Goal: Communication & Community: Participate in discussion

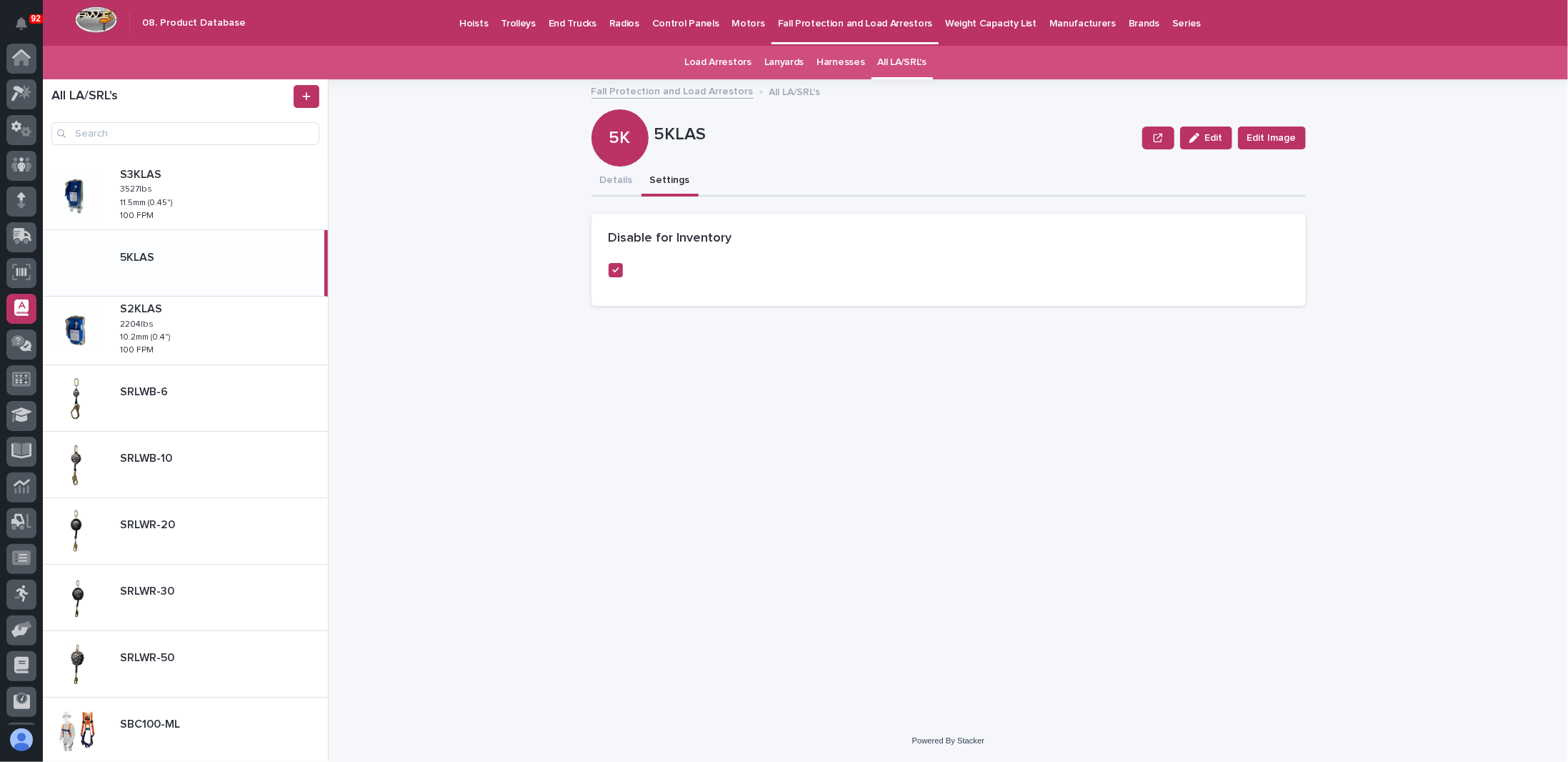
scroll to position [69, 0]
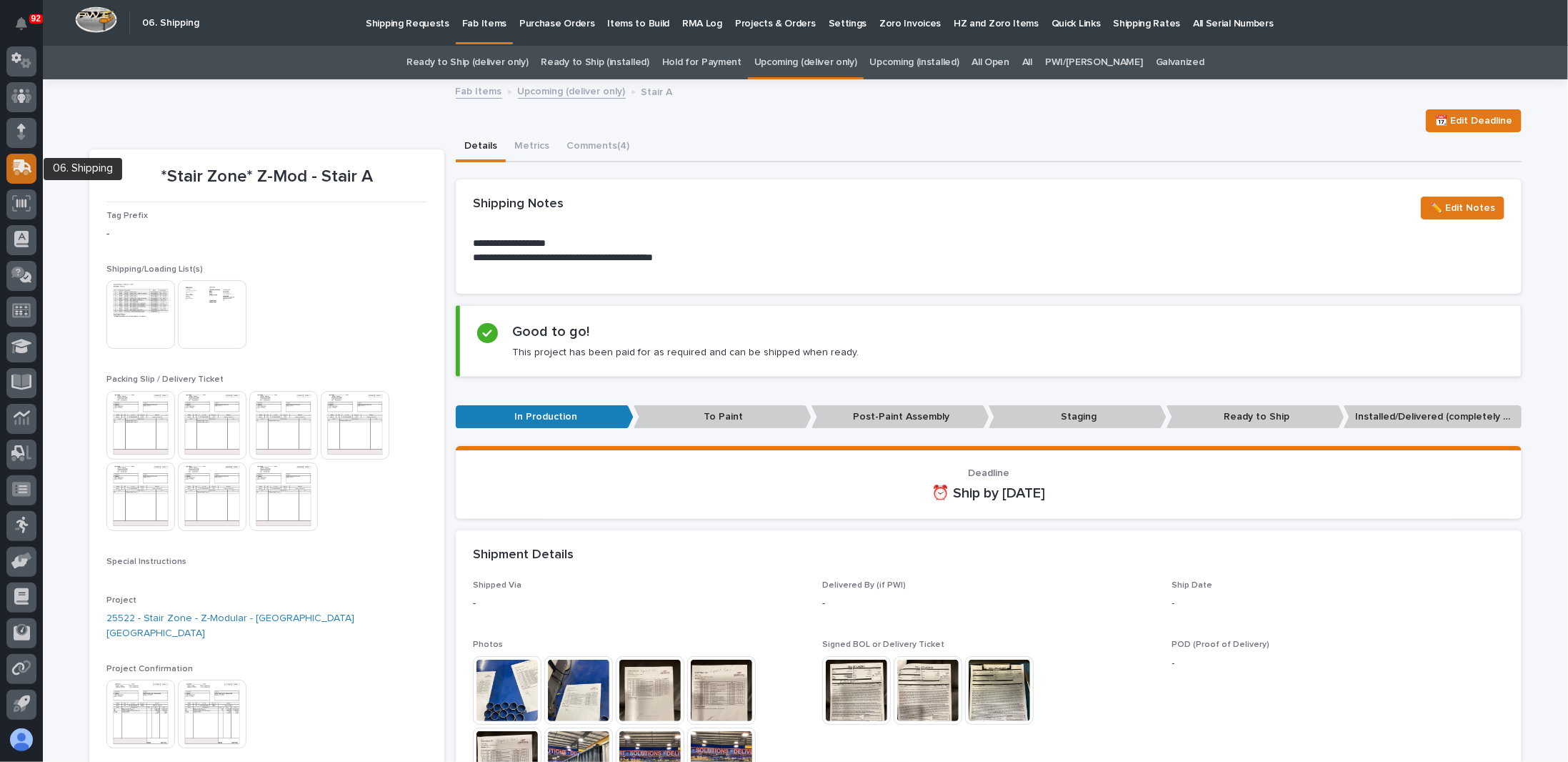
click at [26, 171] on icon at bounding box center [19, 169] width 17 height 14
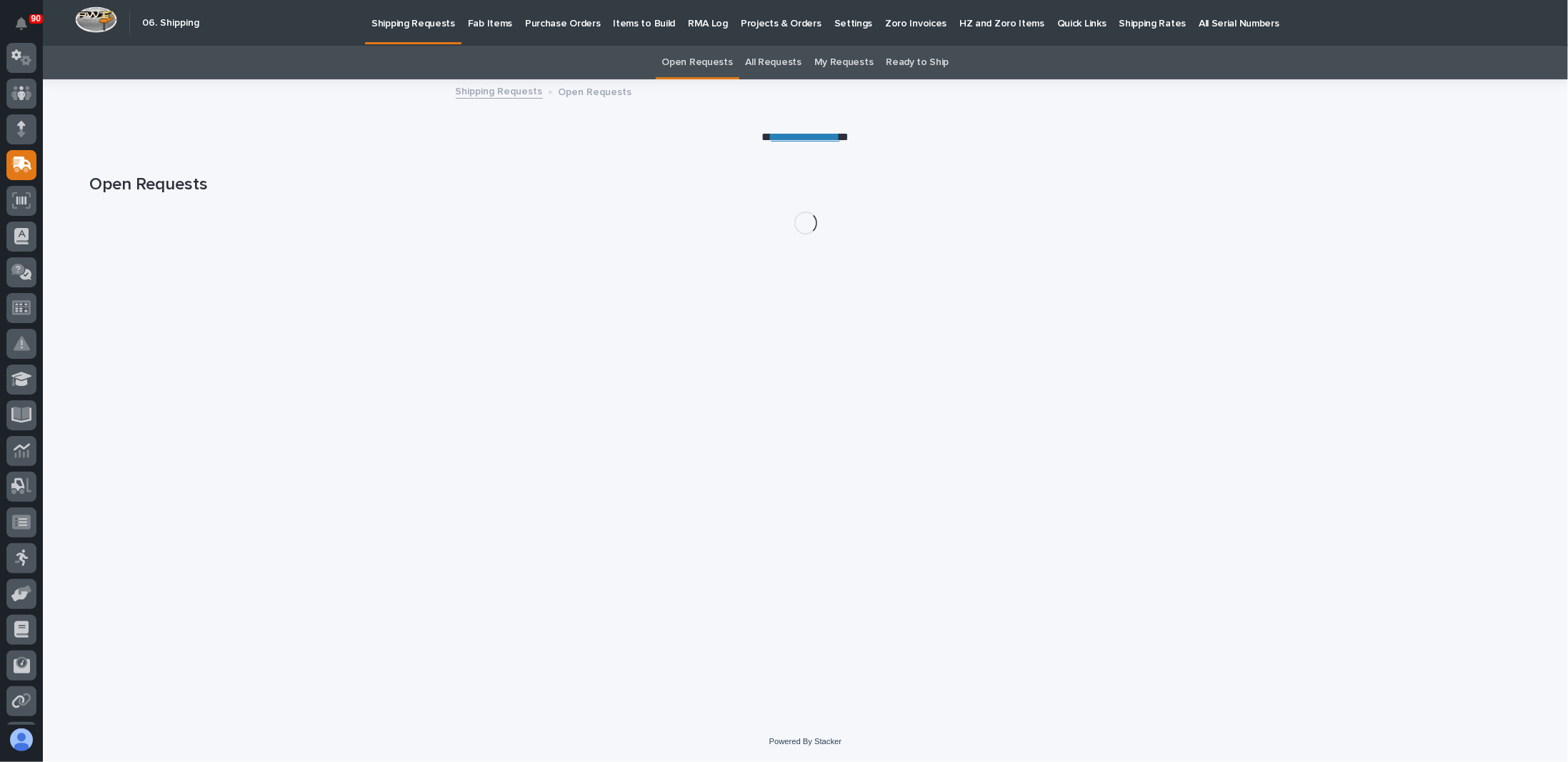
scroll to position [138, 0]
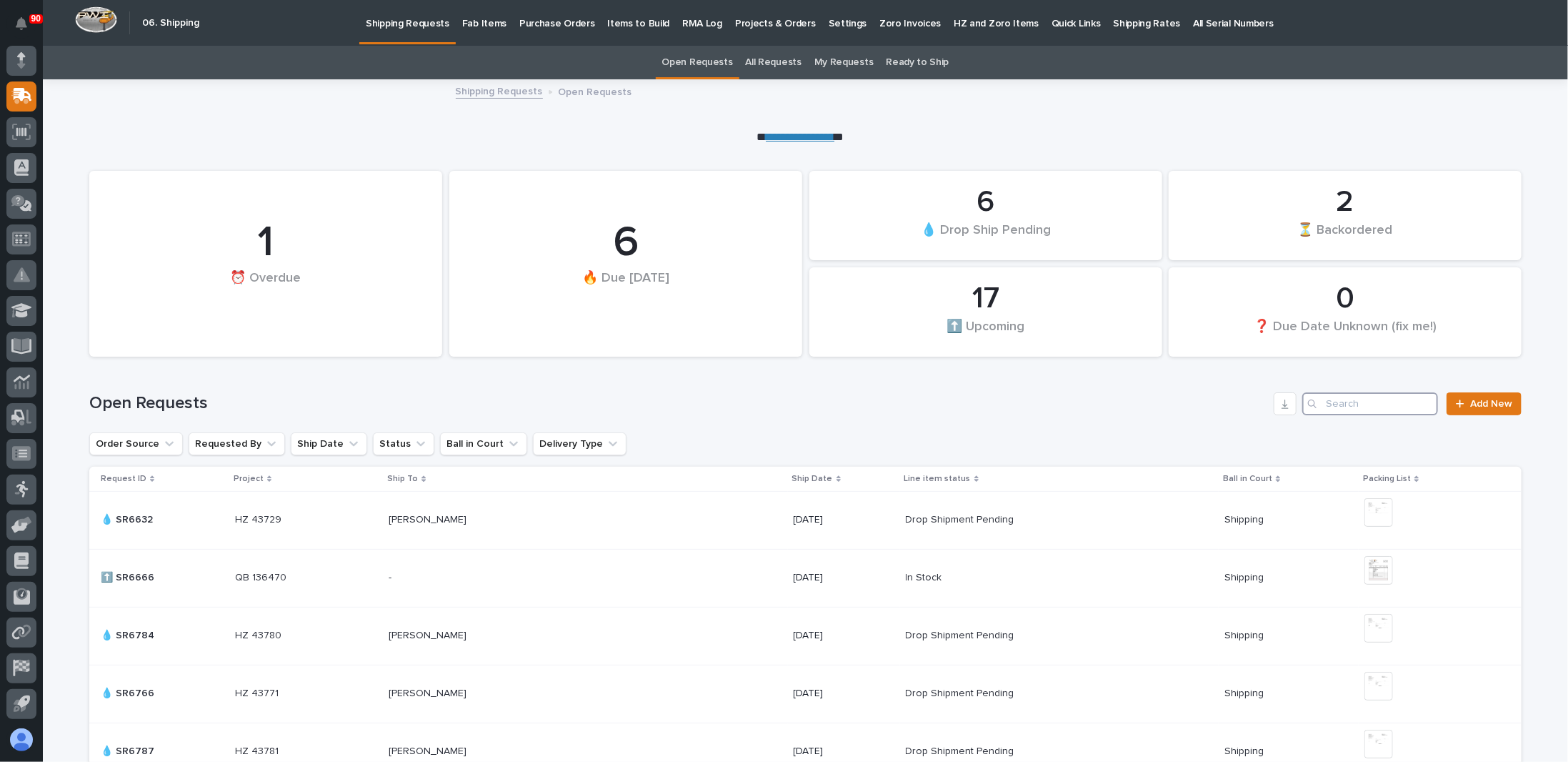
click at [1347, 403] on input "Search" at bounding box center [1370, 403] width 136 height 23
click at [1358, 403] on input "Search" at bounding box center [1370, 403] width 136 height 23
click at [1365, 403] on input "Search" at bounding box center [1370, 403] width 136 height 23
click at [1329, 398] on input "Search" at bounding box center [1370, 403] width 136 height 23
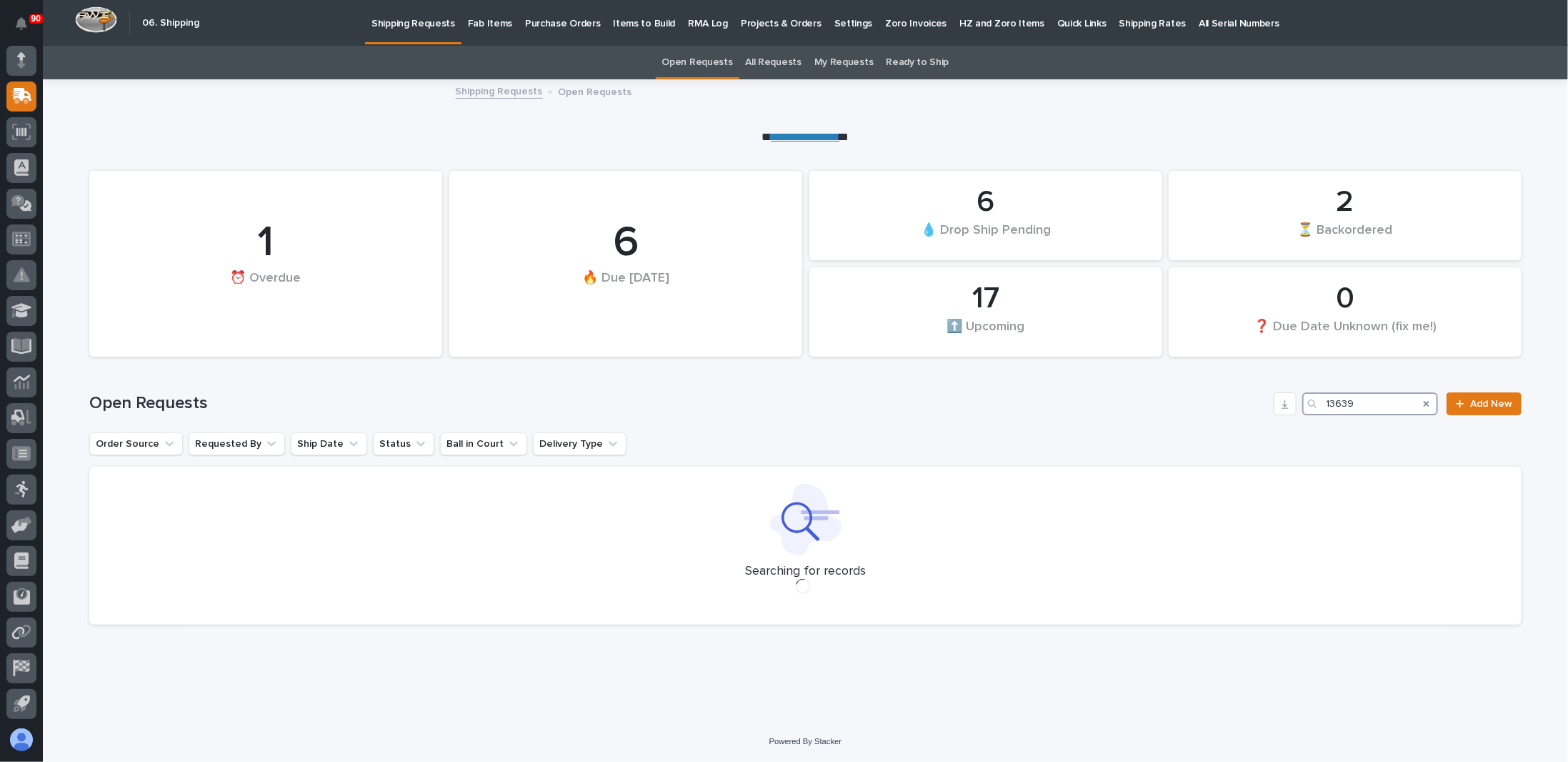
type input "136396"
drag, startPoint x: 1371, startPoint y: 400, endPoint x: 1274, endPoint y: 409, distance: 97.4
click at [1274, 409] on div "Open Requests 136396 Add New" at bounding box center [805, 403] width 1432 height 23
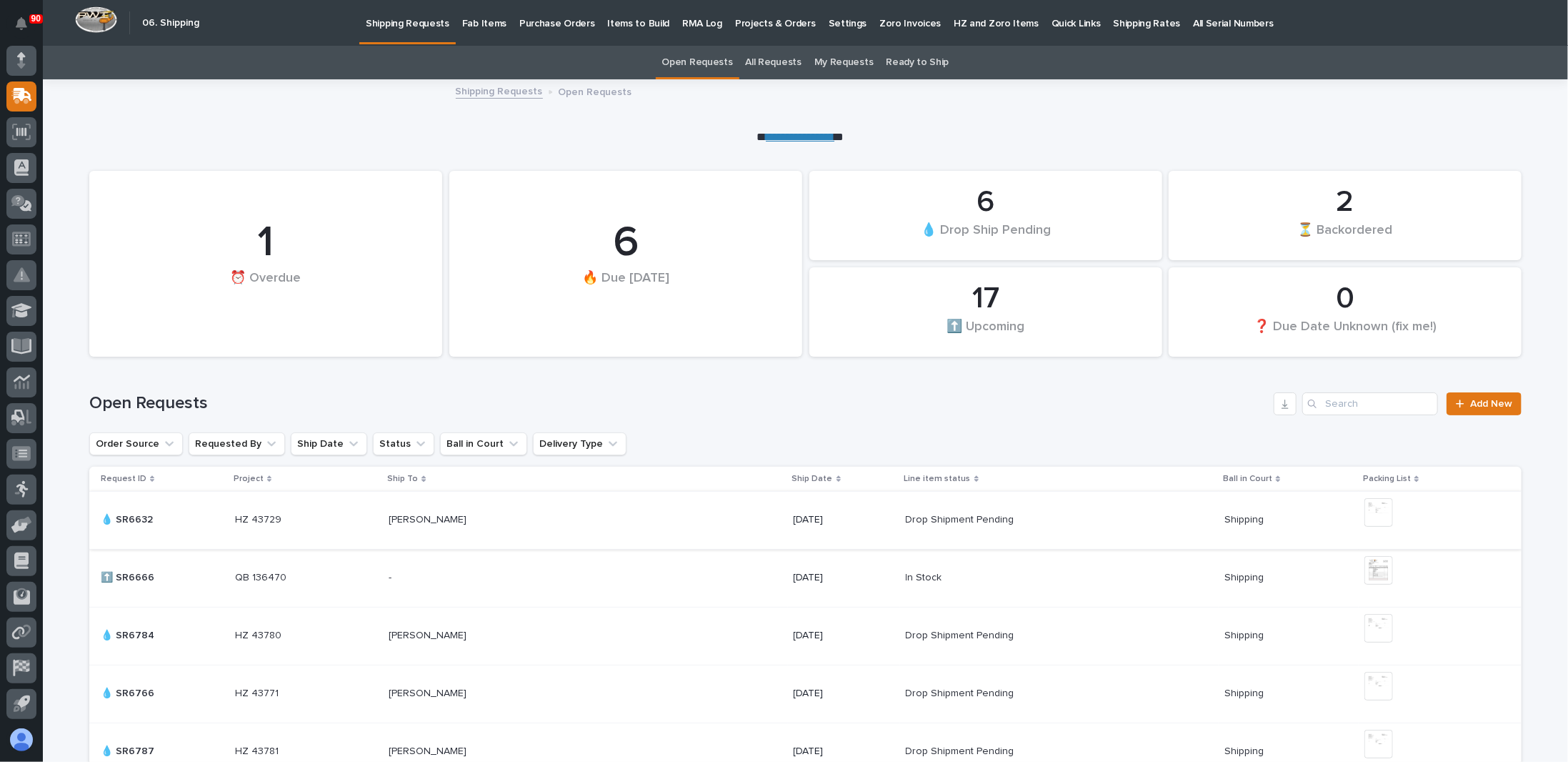
click at [1371, 505] on img at bounding box center [1378, 512] width 28 height 28
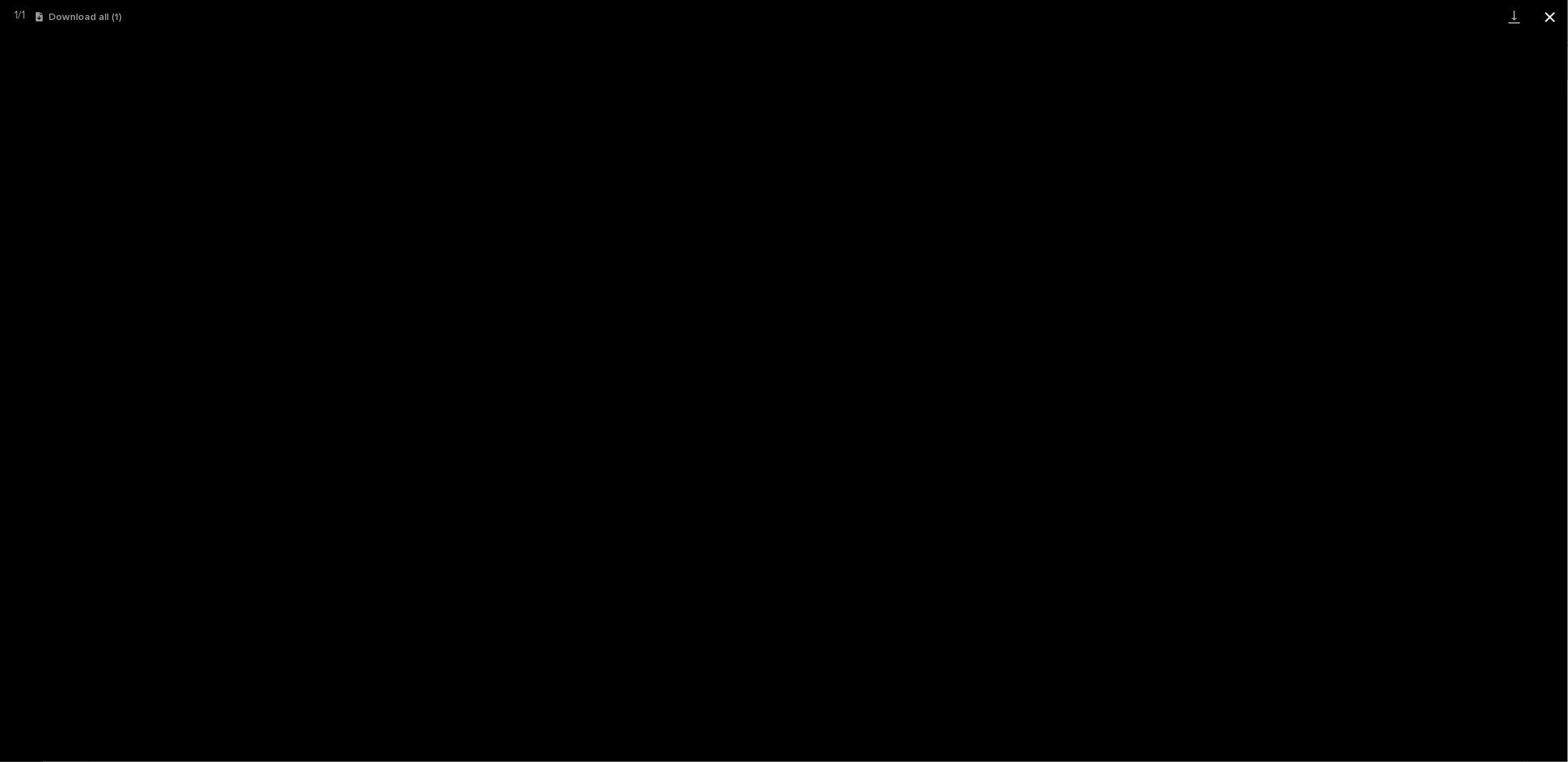
click at [1556, 15] on button "Close gallery" at bounding box center [1550, 17] width 36 height 34
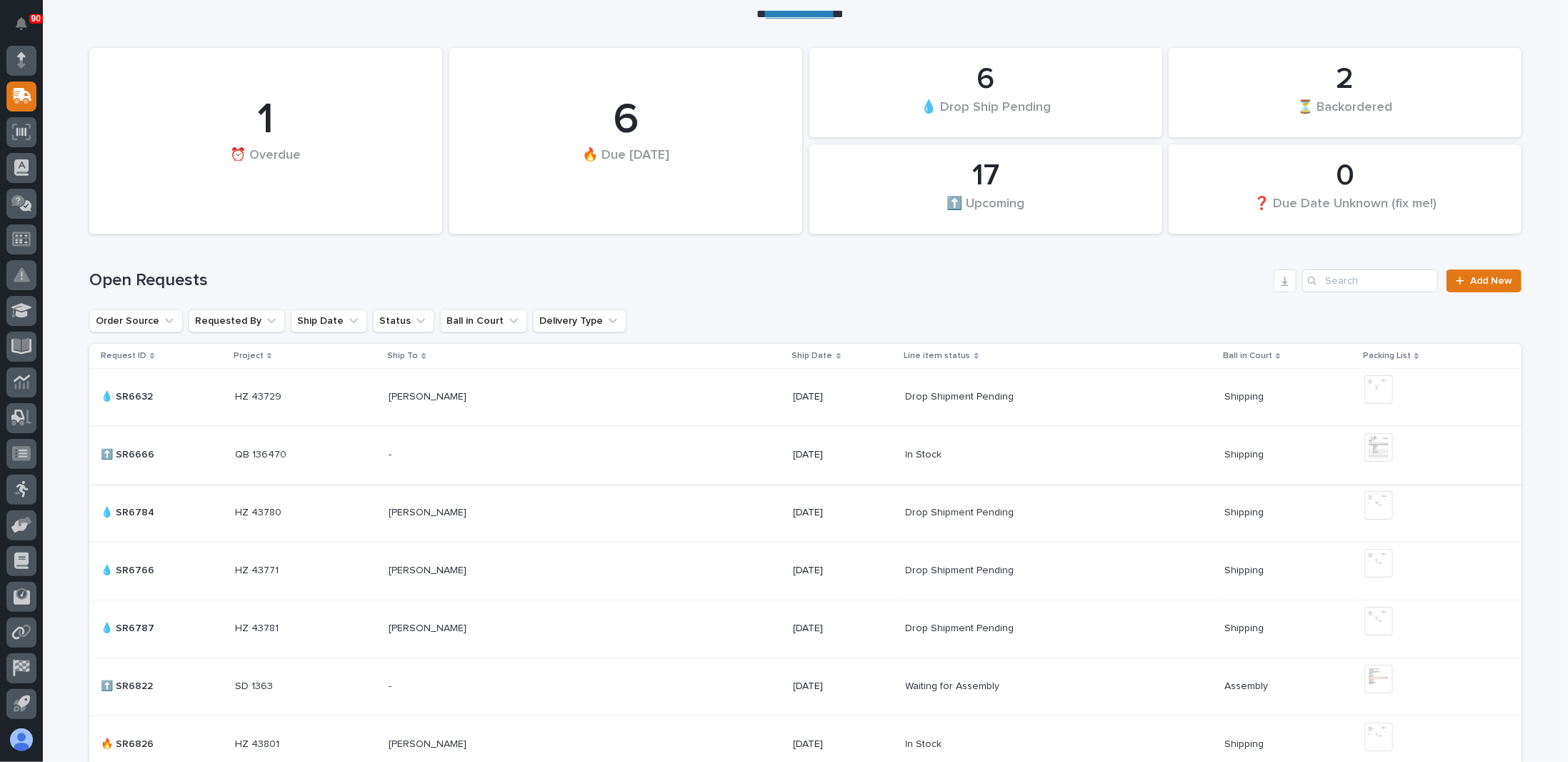
scroll to position [143, 0]
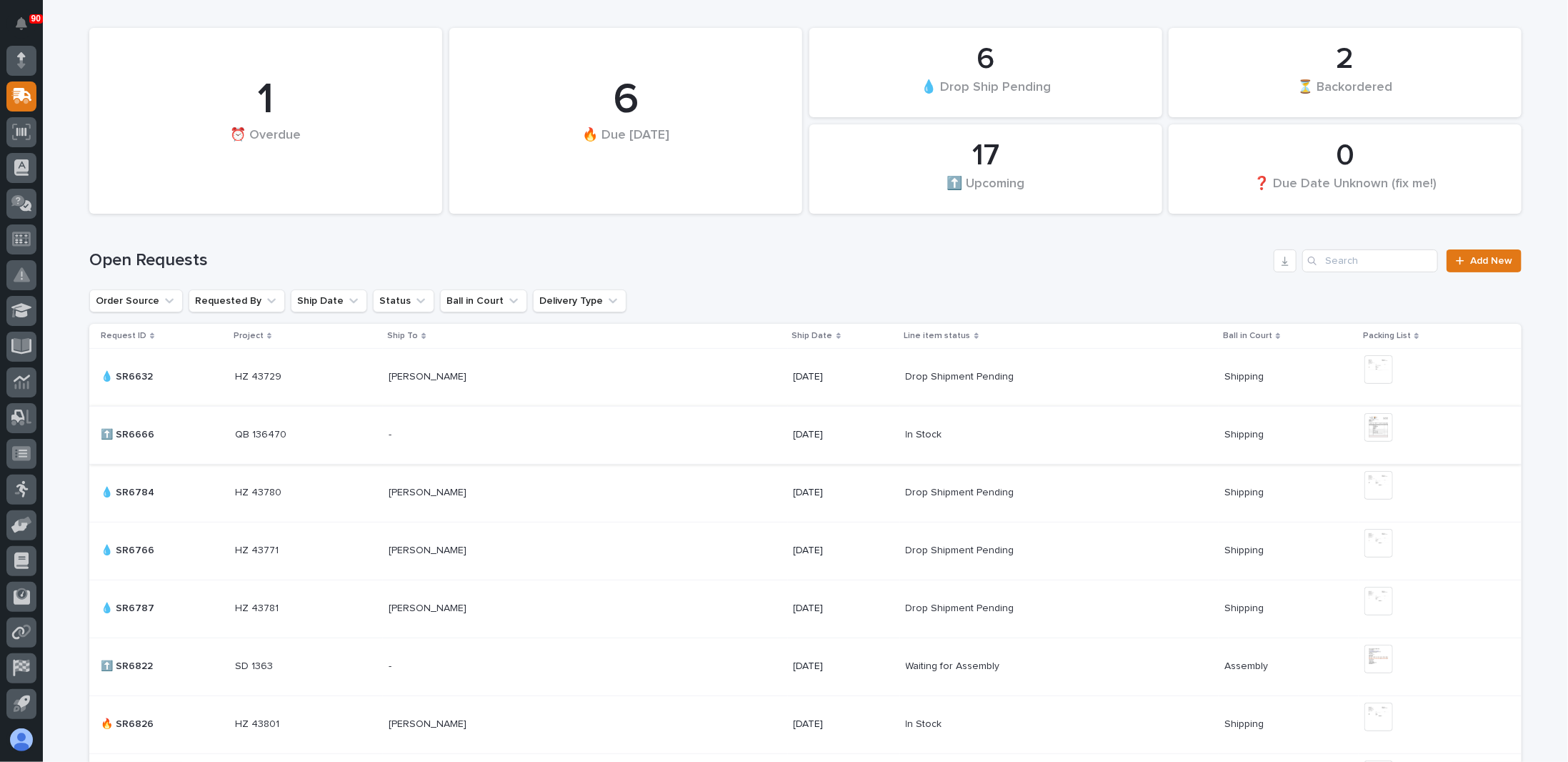
click at [1387, 435] on img at bounding box center [1378, 426] width 28 height 28
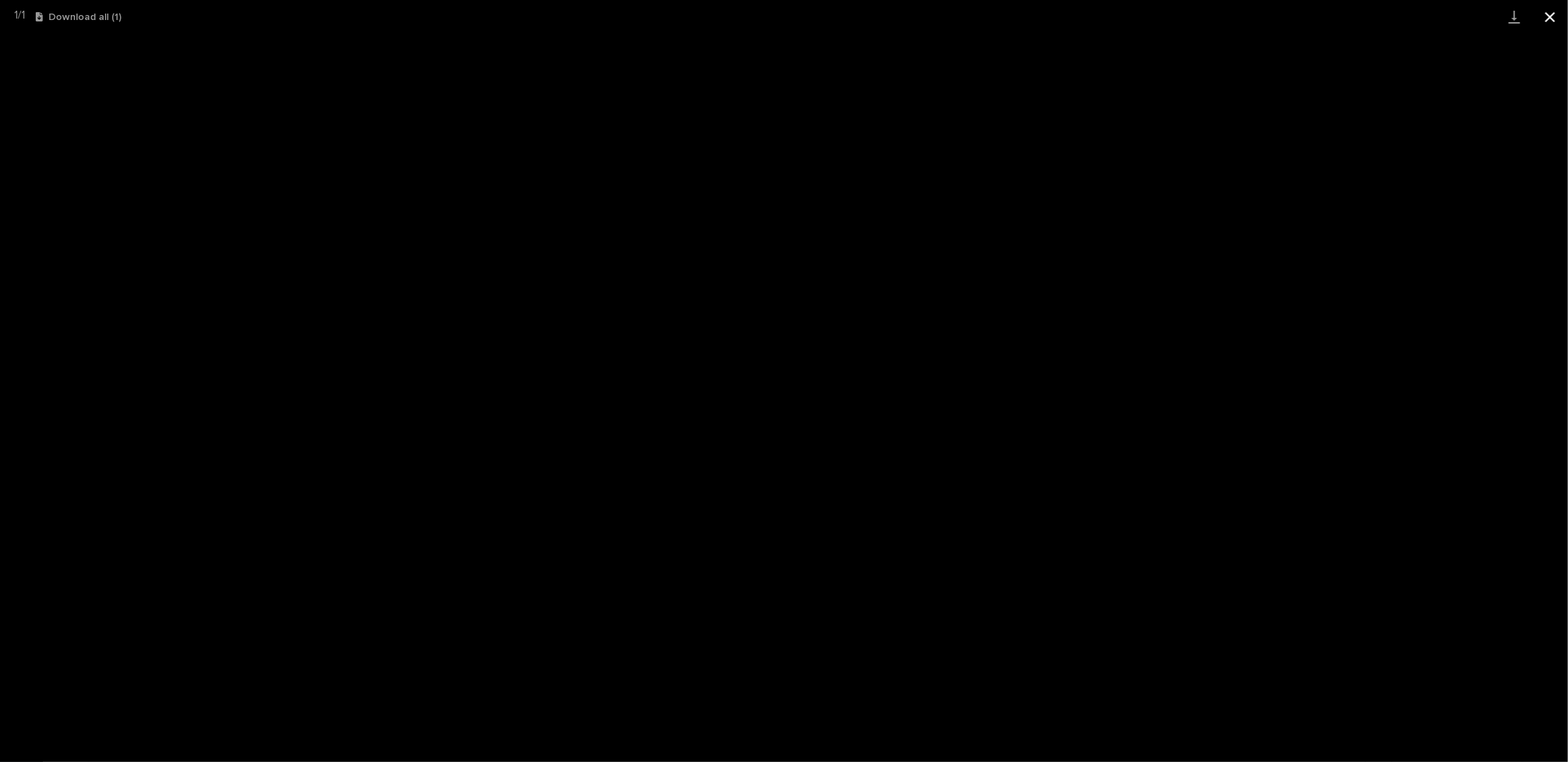
click at [1540, 17] on button "Close gallery" at bounding box center [1550, 17] width 36 height 34
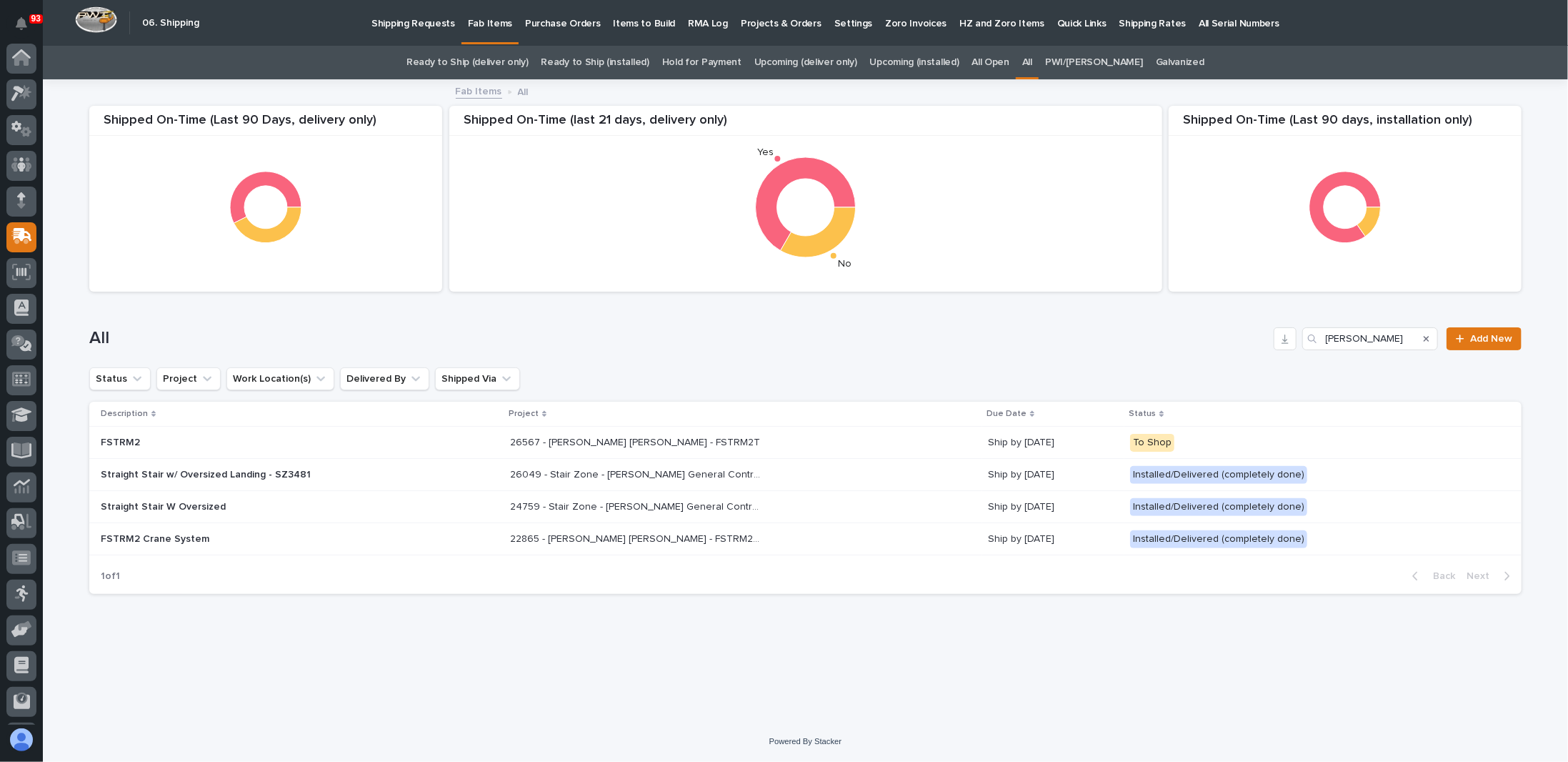
scroll to position [69, 0]
click at [426, 23] on p "Shipping Requests" at bounding box center [412, 15] width 83 height 30
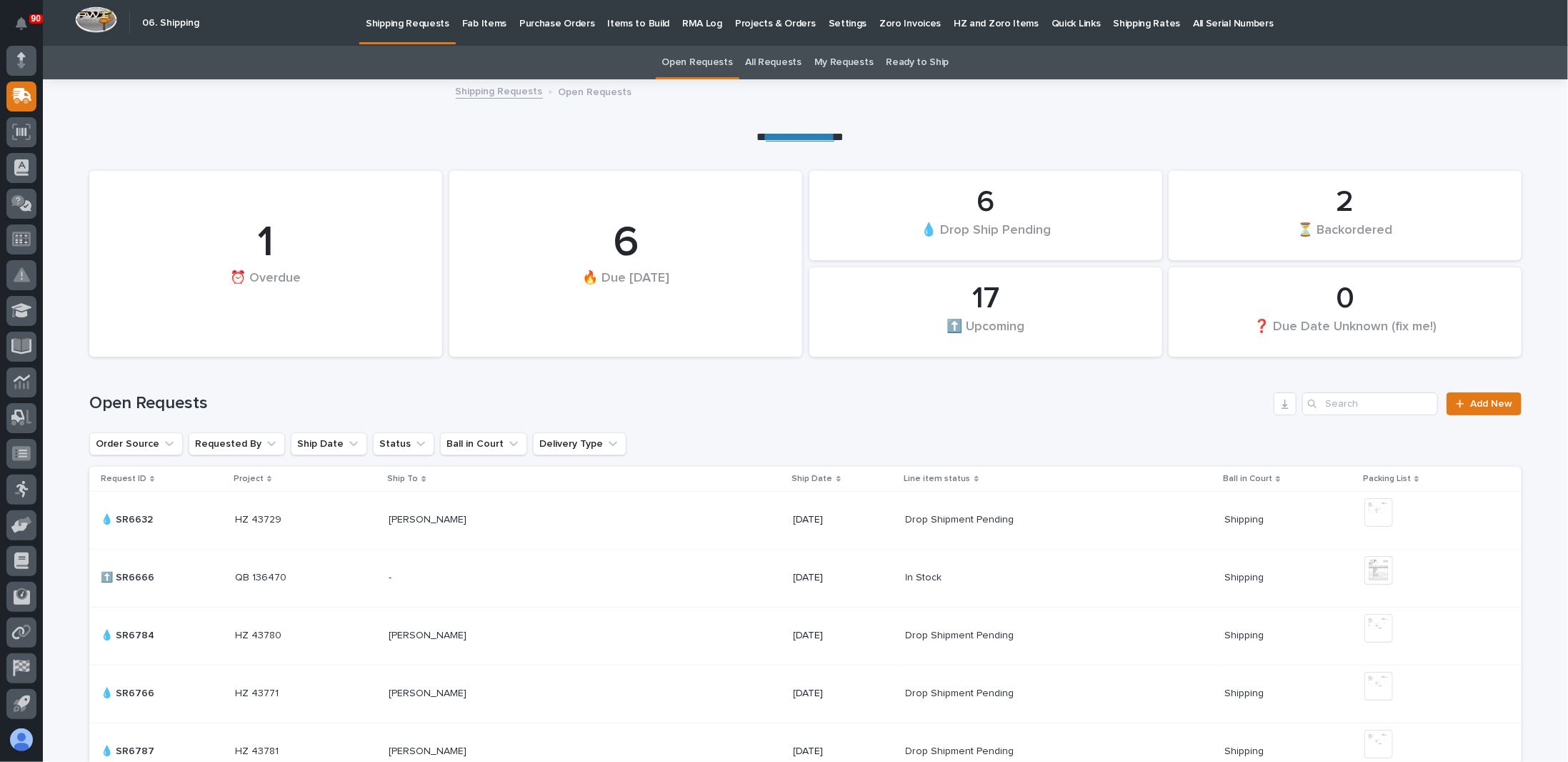
click at [484, 23] on p "Fab Items" at bounding box center [484, 15] width 44 height 30
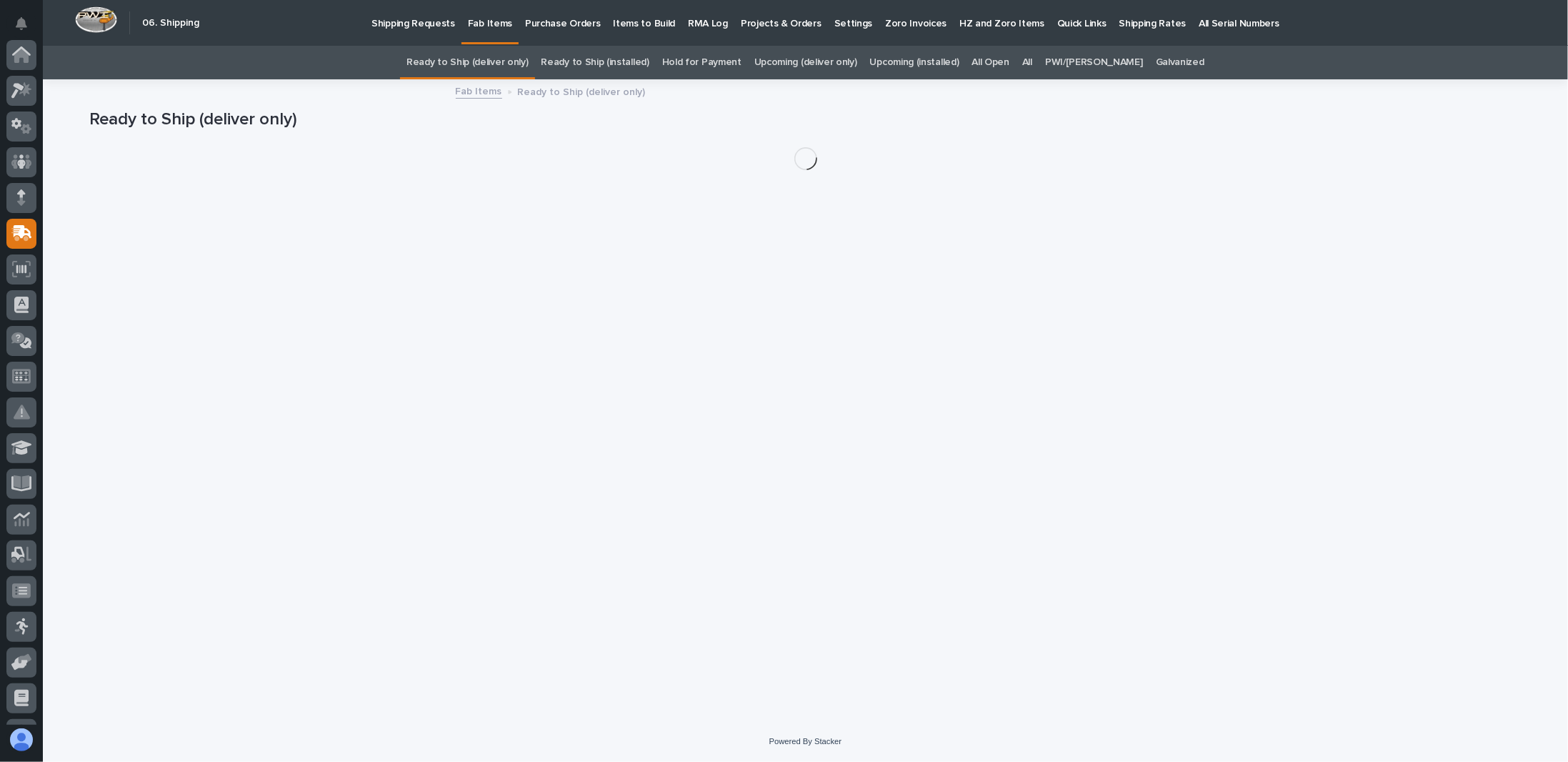
scroll to position [138, 0]
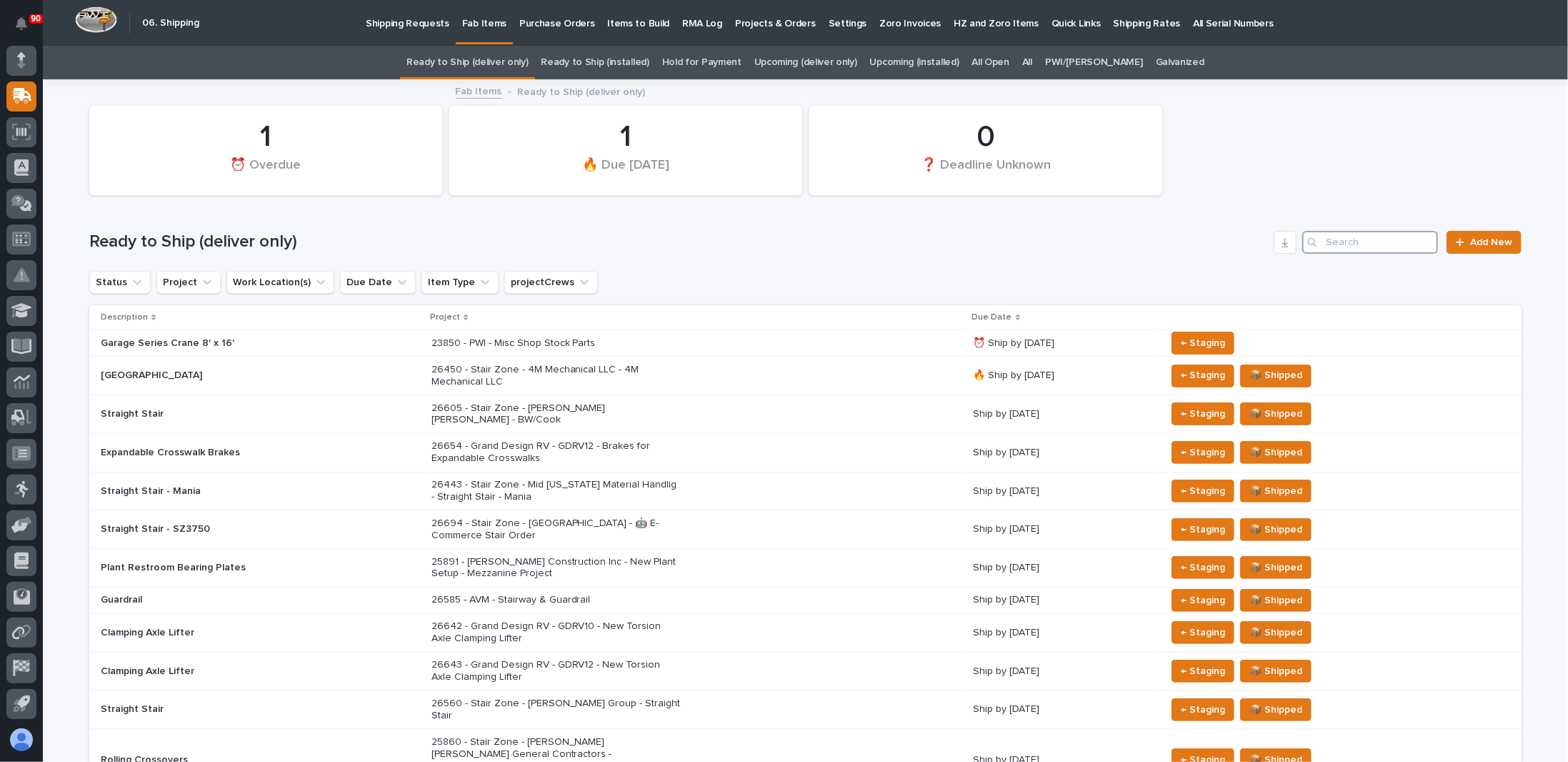
click at [1343, 241] on input "Search" at bounding box center [1370, 242] width 136 height 23
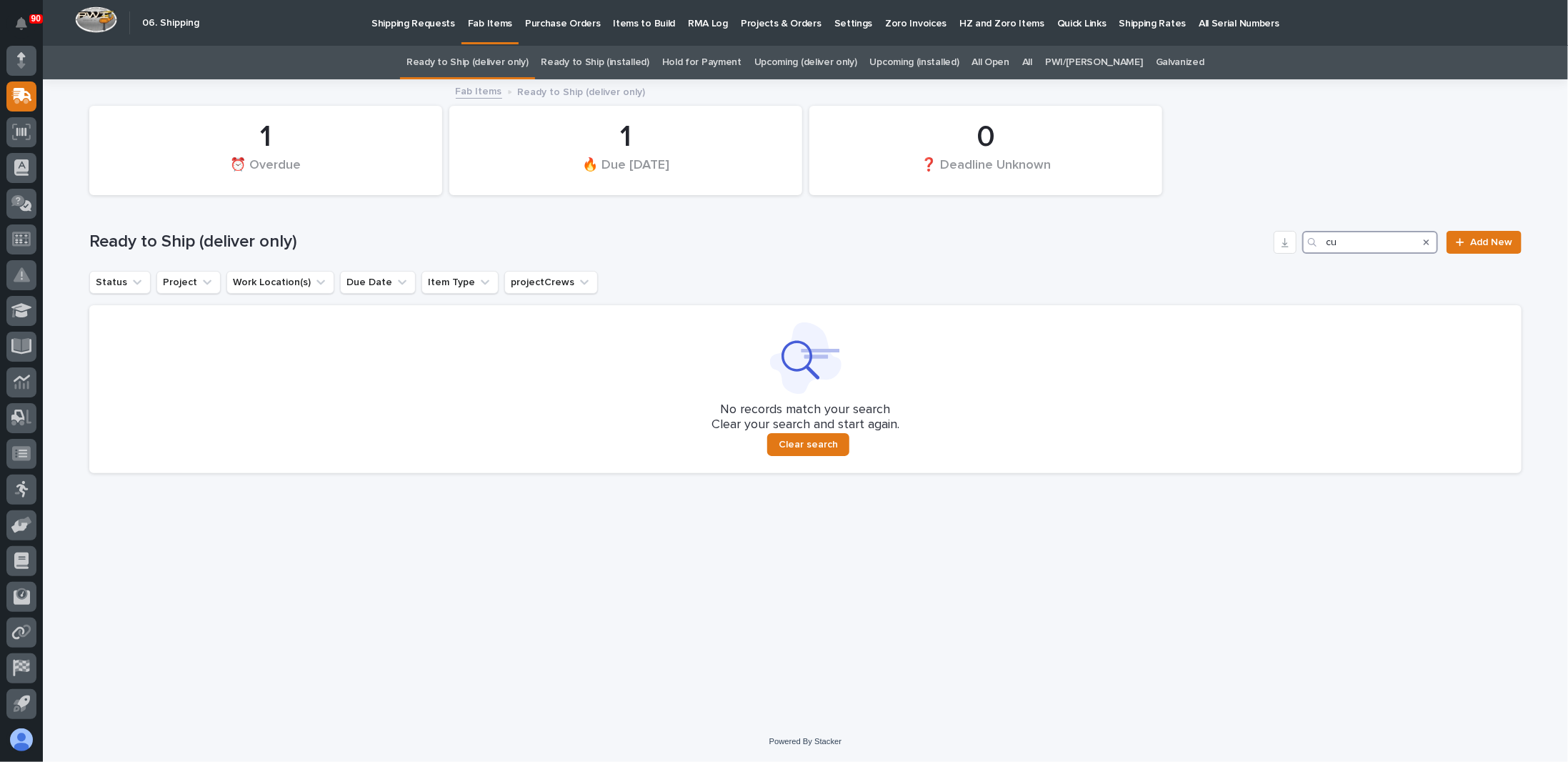
type input "c"
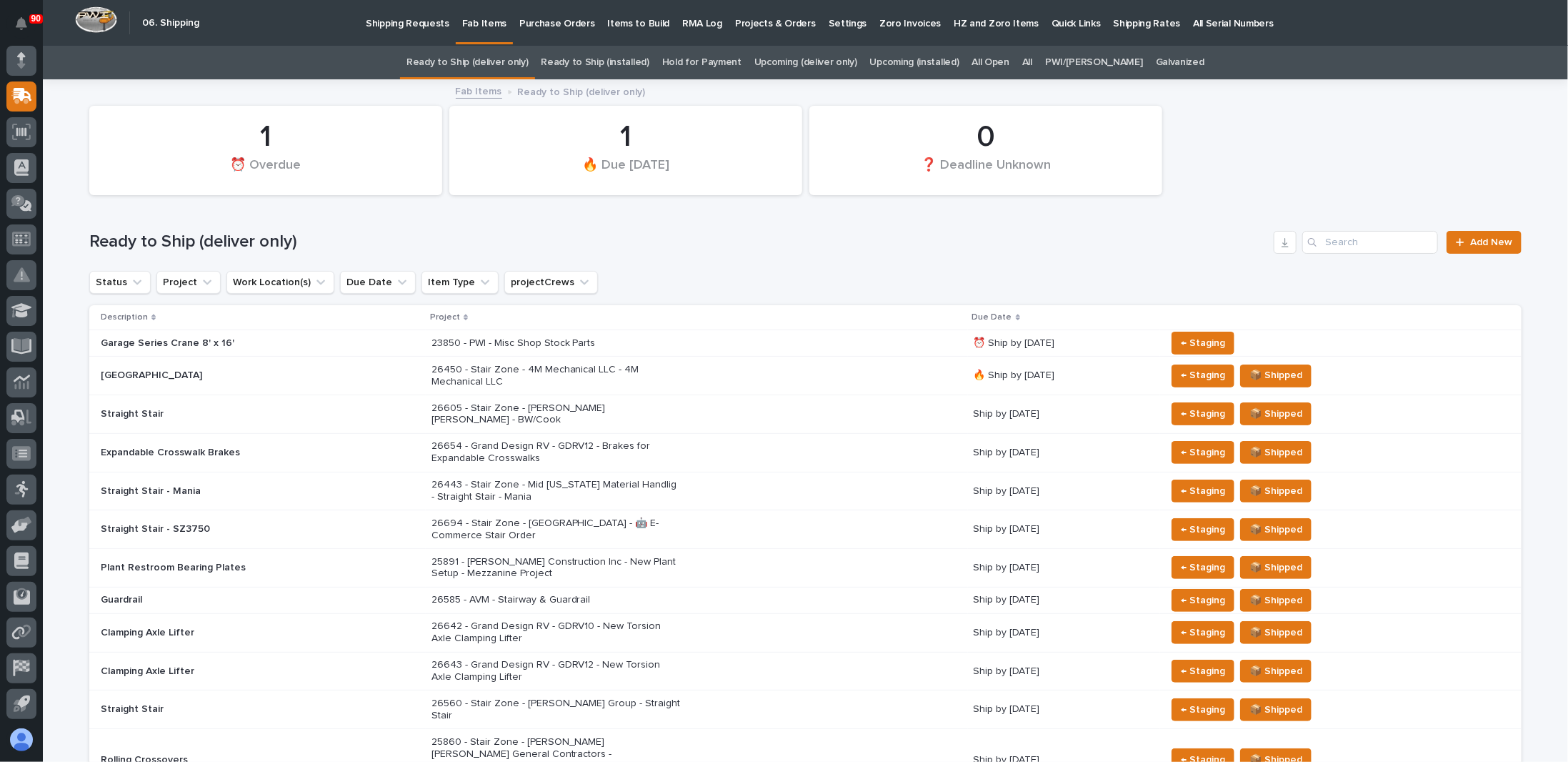
click at [1032, 62] on link "All" at bounding box center [1026, 62] width 10 height 34
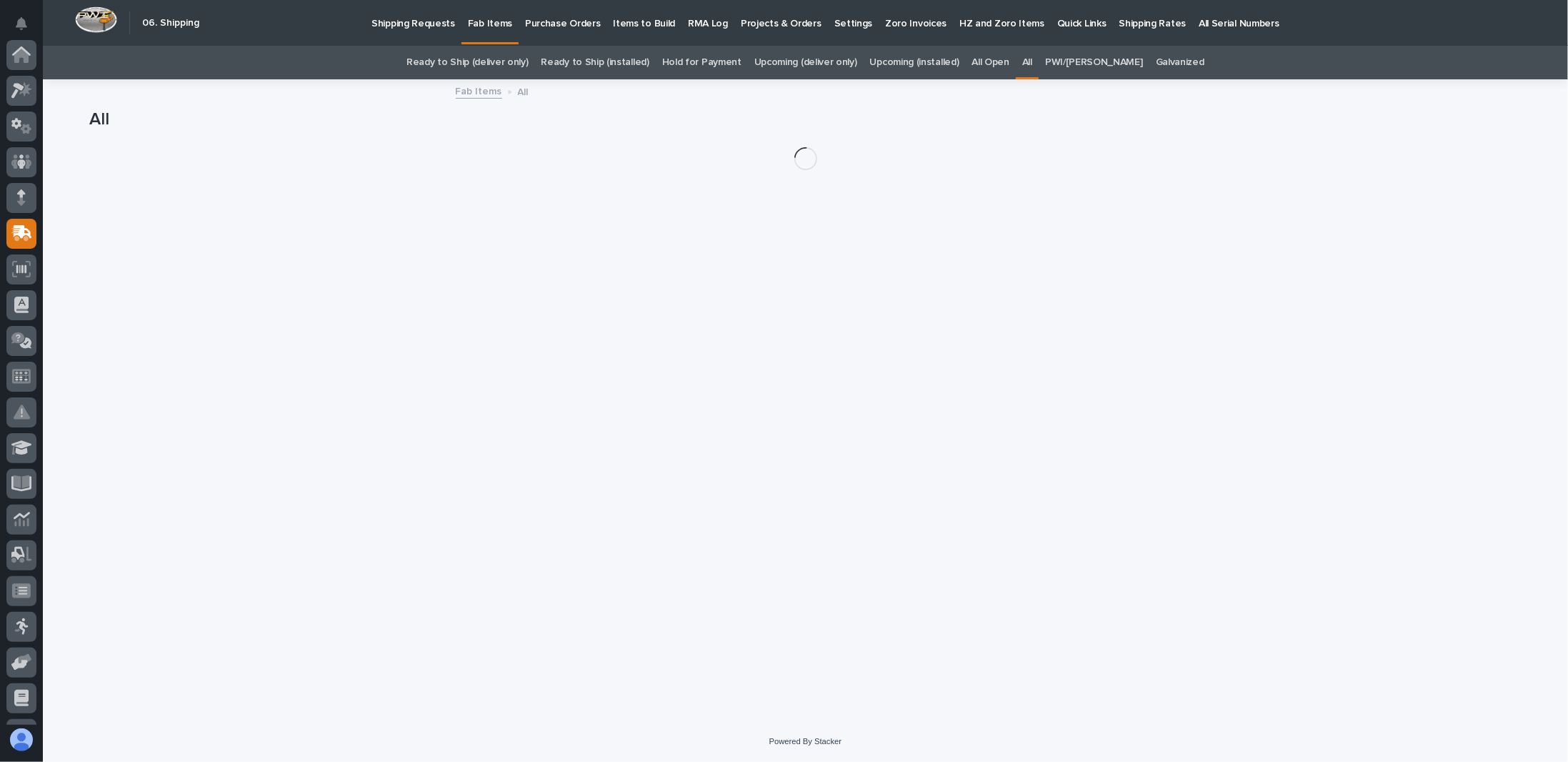
scroll to position [138, 0]
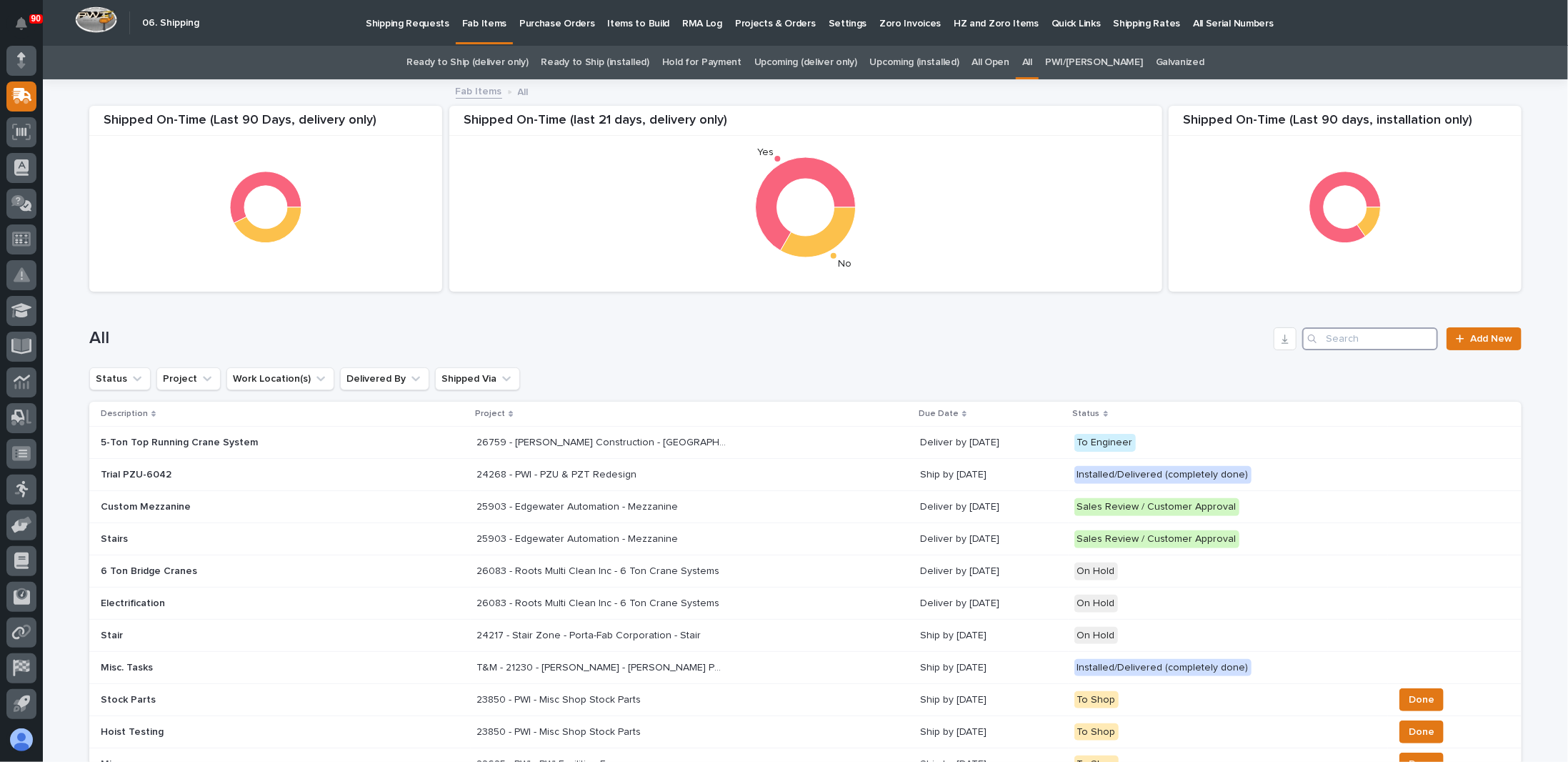
click at [1343, 348] on input "Search" at bounding box center [1370, 338] width 136 height 23
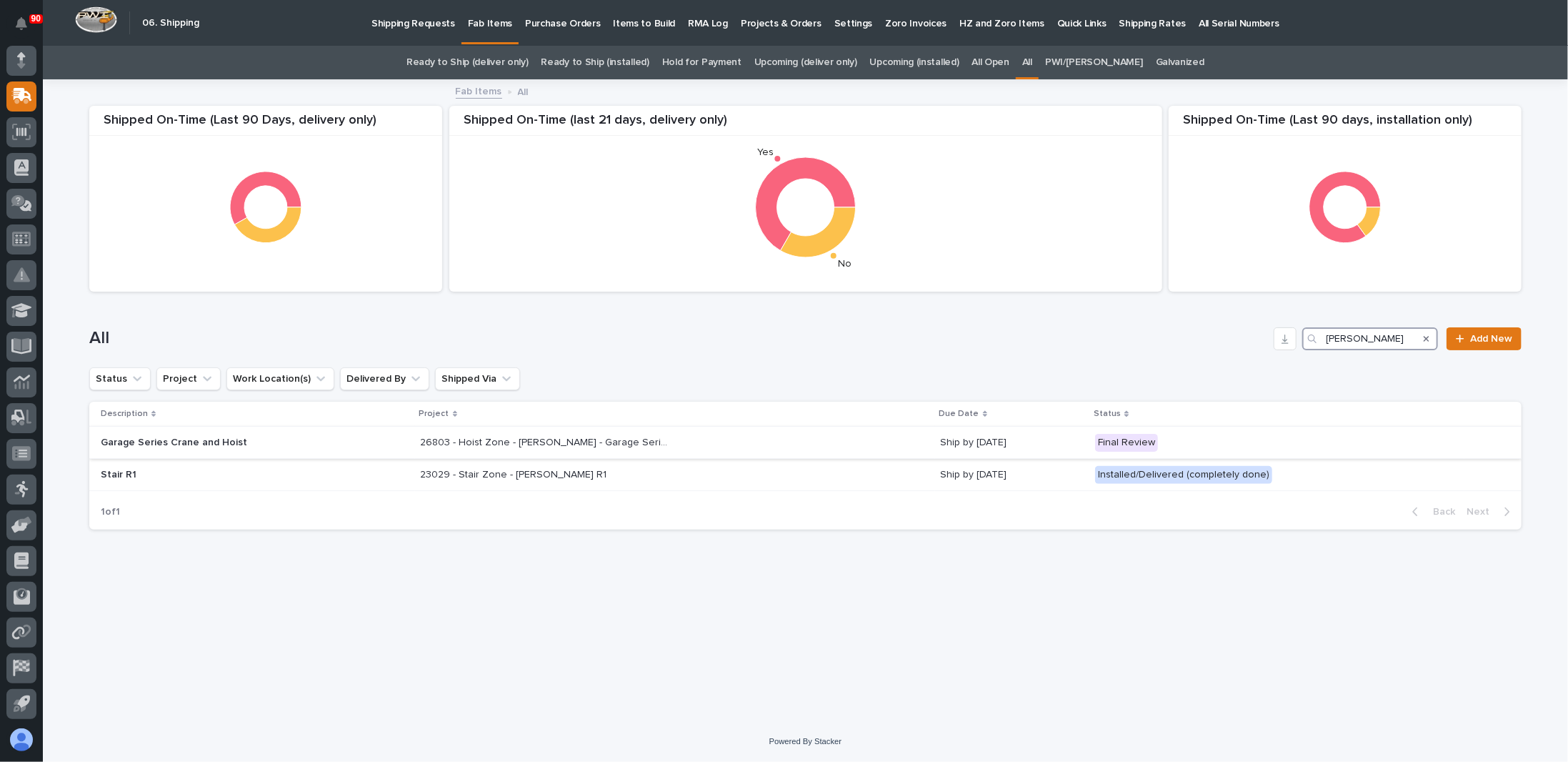
type input "[PERSON_NAME]"
click at [627, 437] on p "26803 - Hoist Zone - [PERSON_NAME] - Garage Series Crane" at bounding box center [547, 441] width 253 height 15
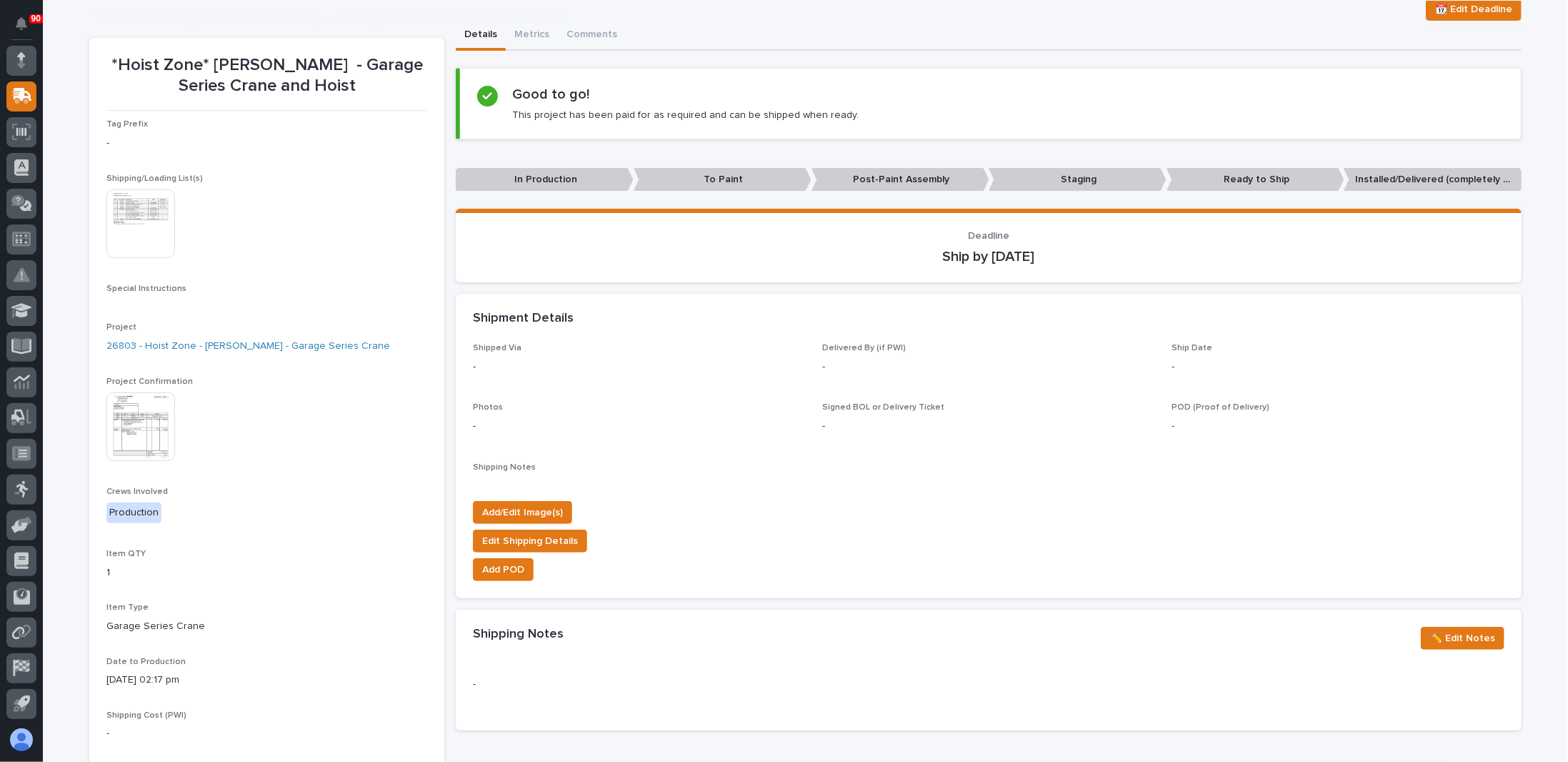
scroll to position [143, 0]
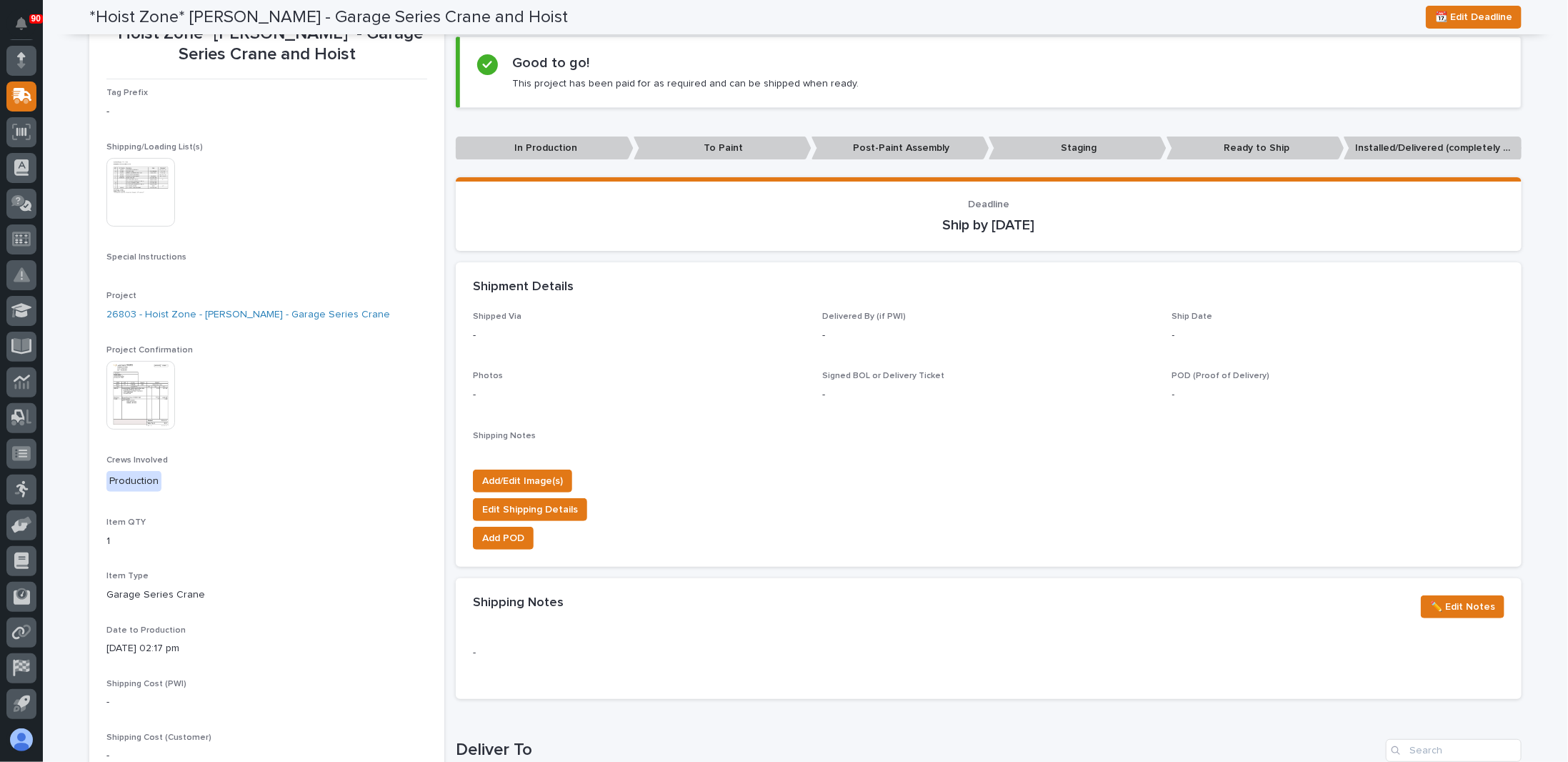
click at [132, 378] on img at bounding box center [140, 395] width 69 height 69
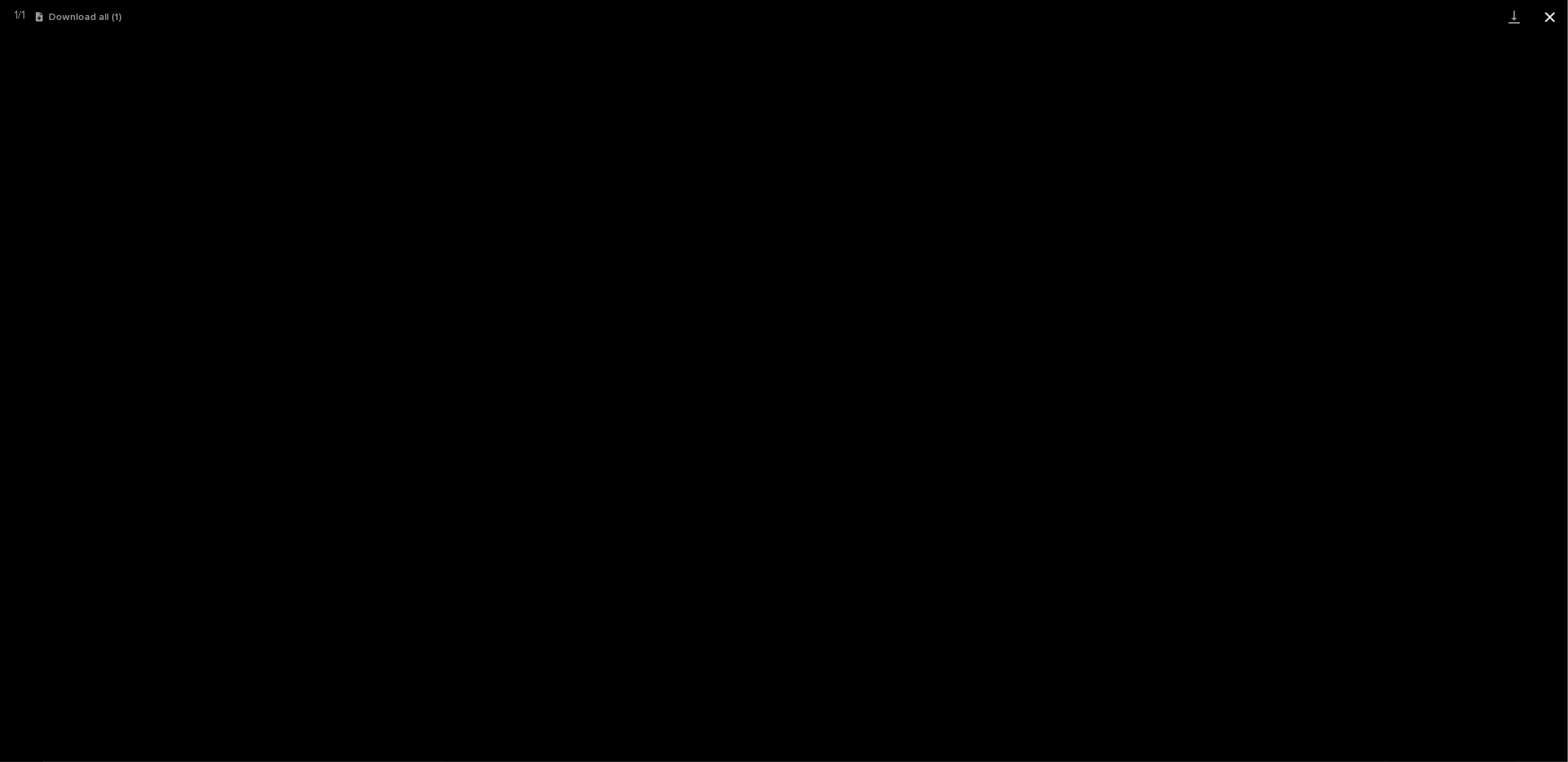
click at [1550, 17] on button "Close gallery" at bounding box center [1550, 17] width 36 height 34
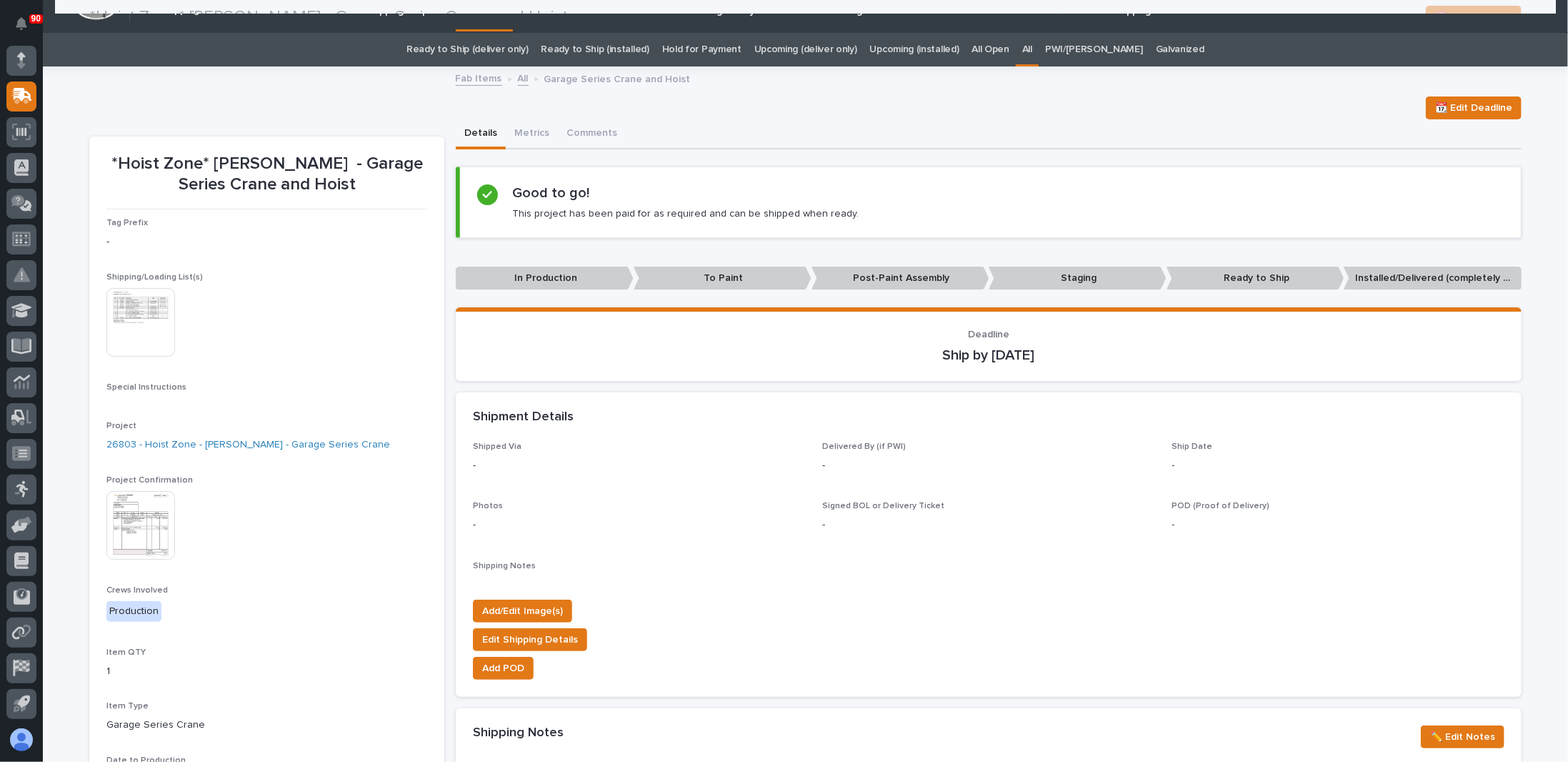
scroll to position [0, 0]
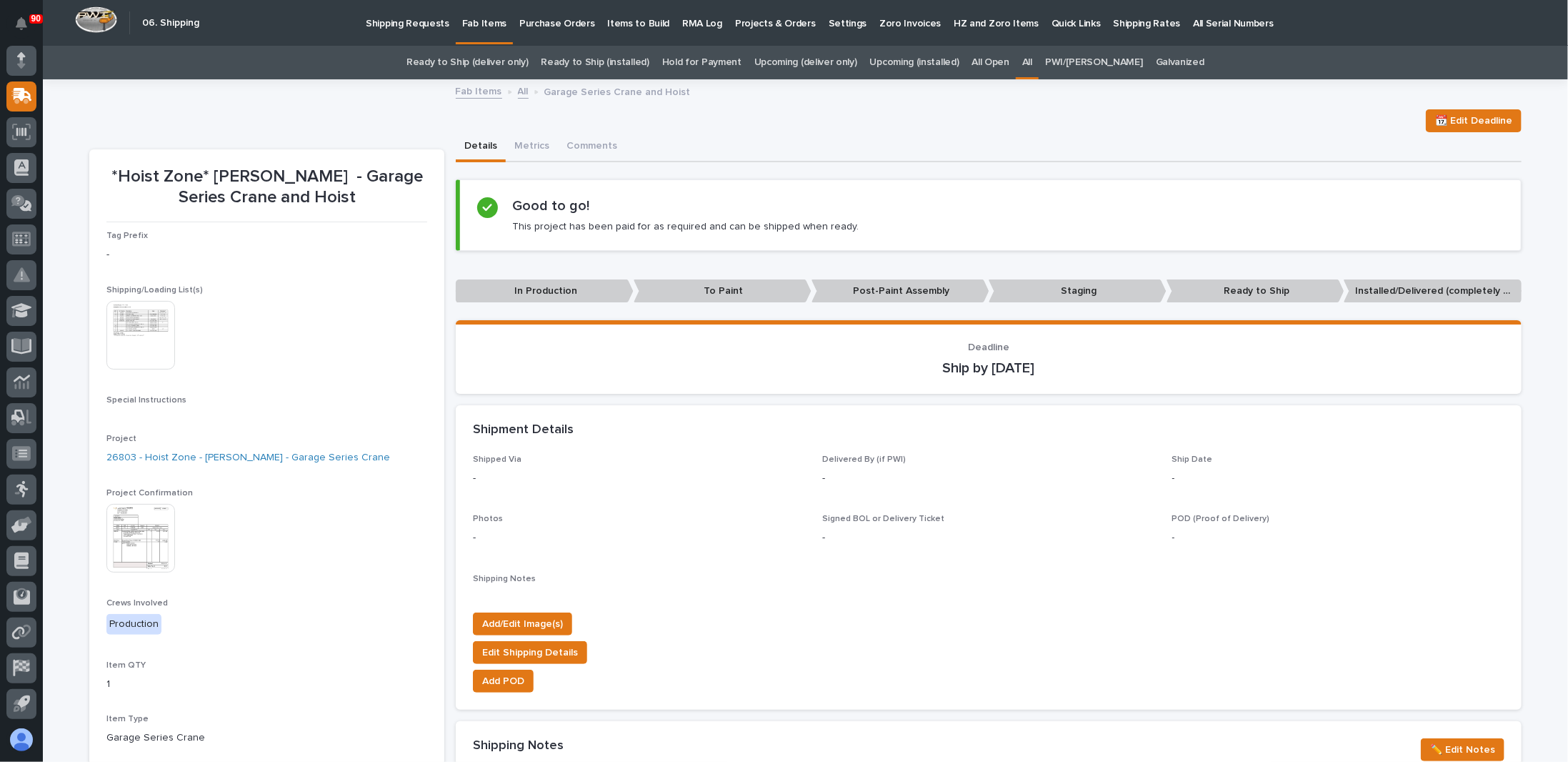
click at [138, 539] on img at bounding box center [140, 537] width 69 height 69
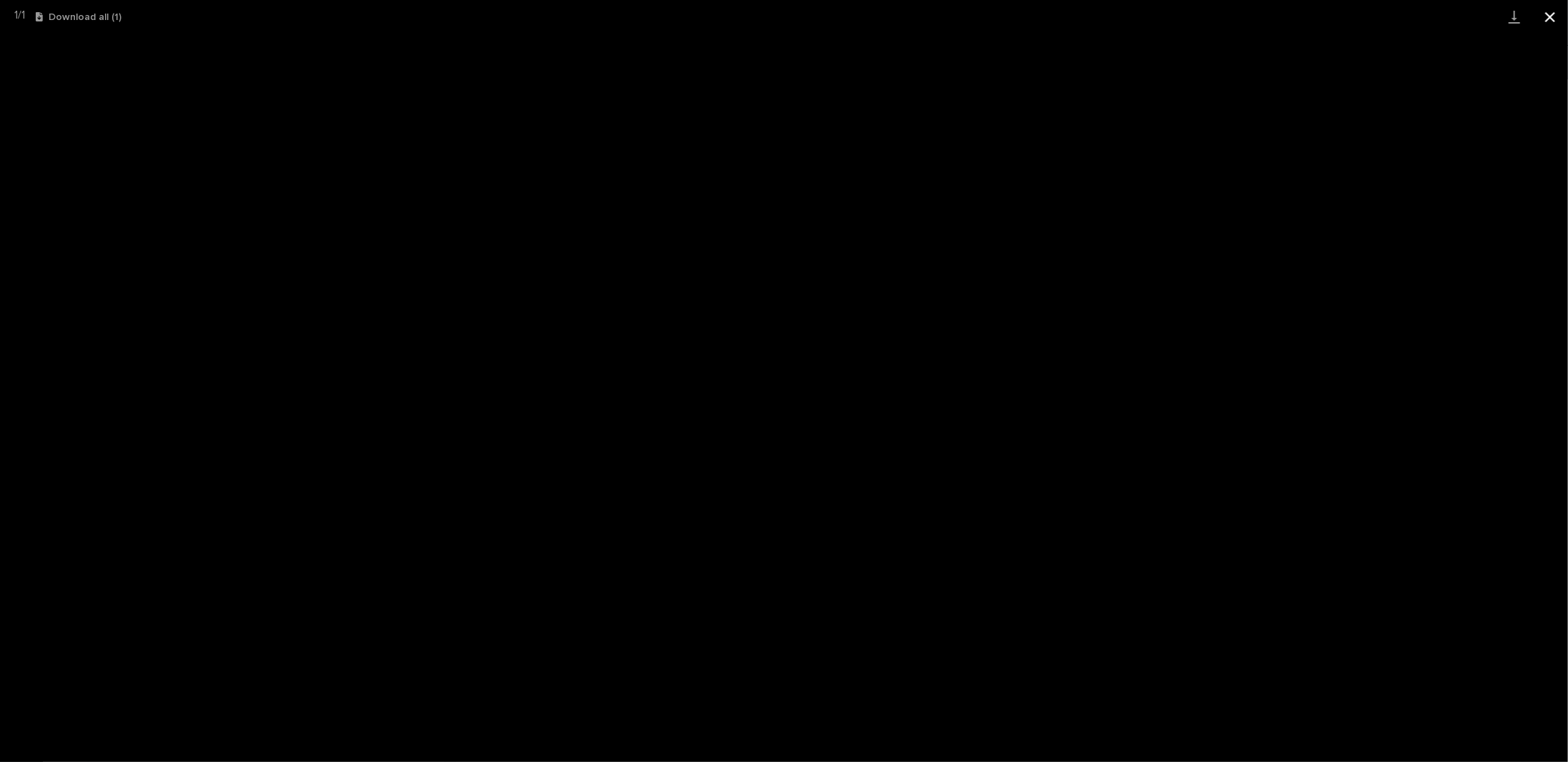
click at [1543, 15] on button "Close gallery" at bounding box center [1550, 17] width 36 height 34
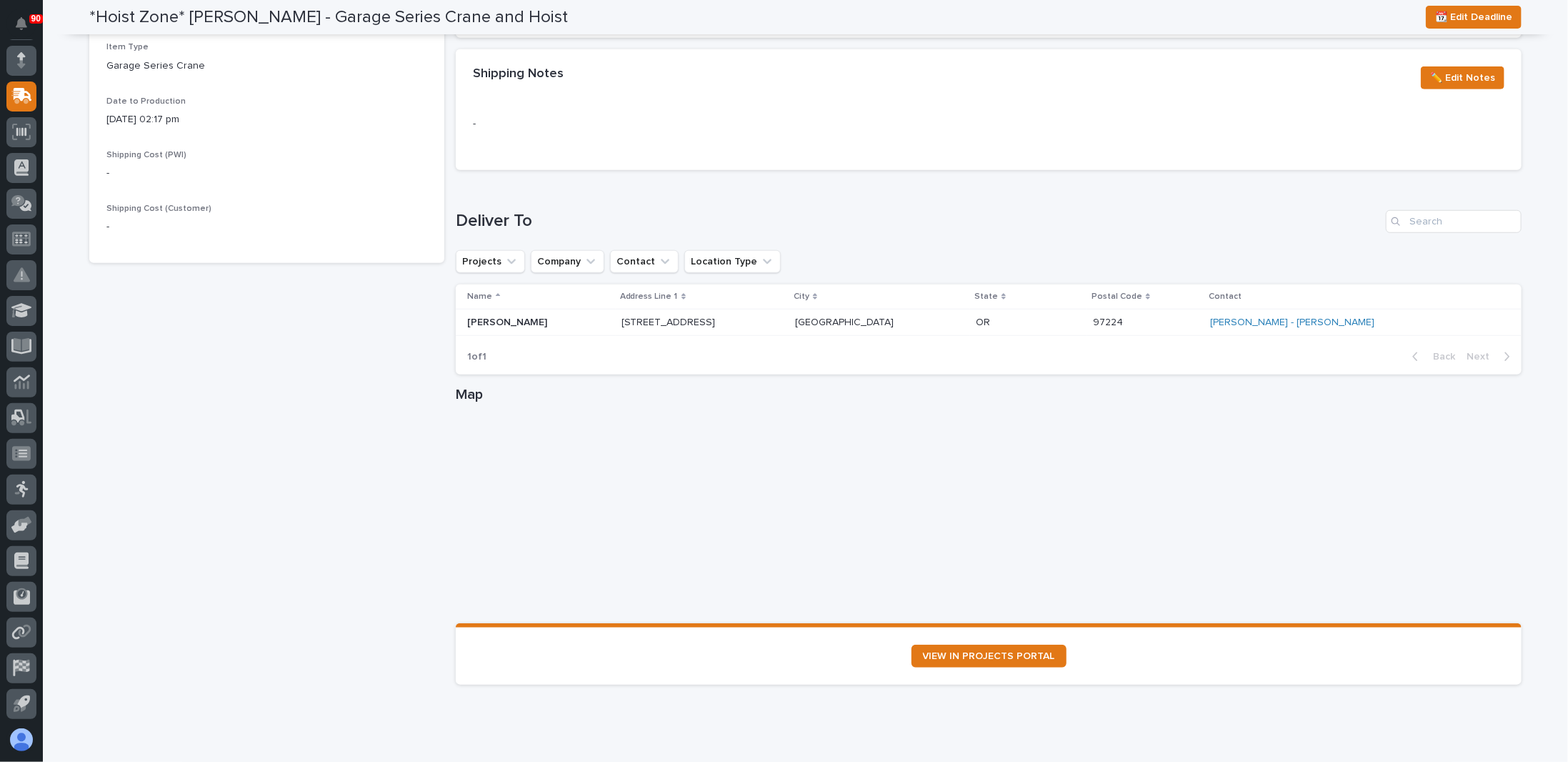
scroll to position [716, 0]
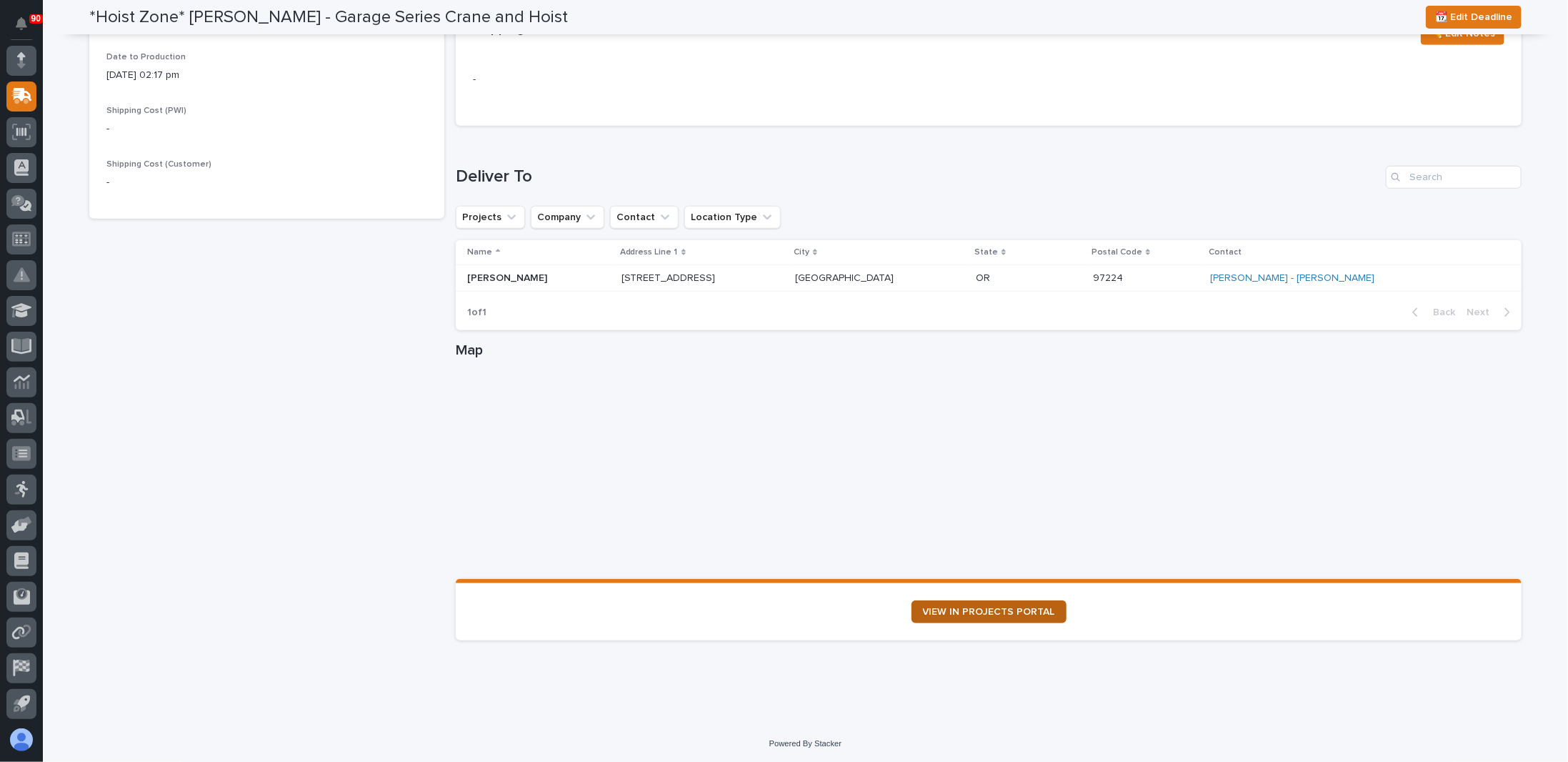
click at [976, 614] on link "VIEW IN PROJECTS PORTAL" at bounding box center [989, 612] width 155 height 23
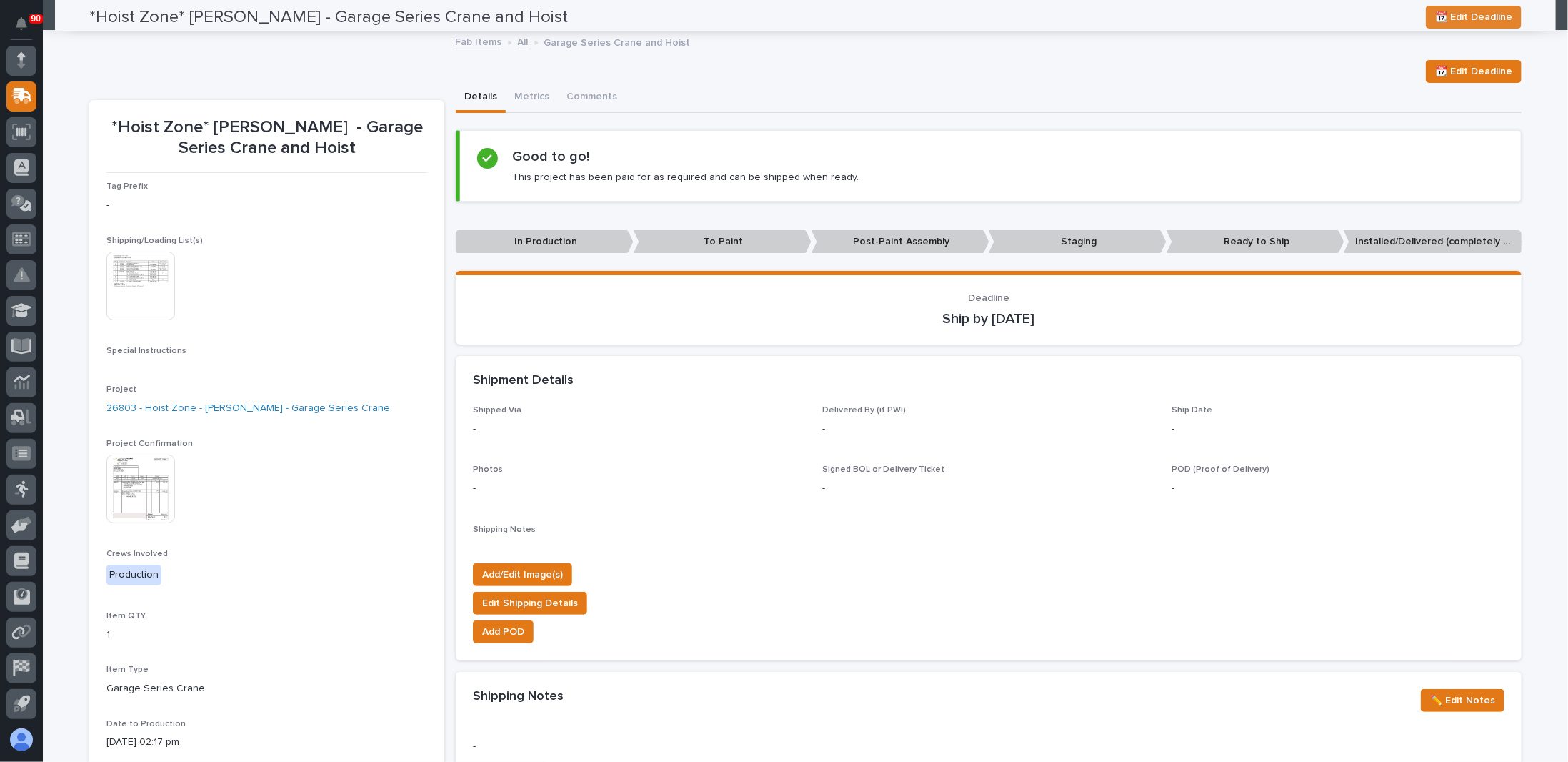
scroll to position [0, 0]
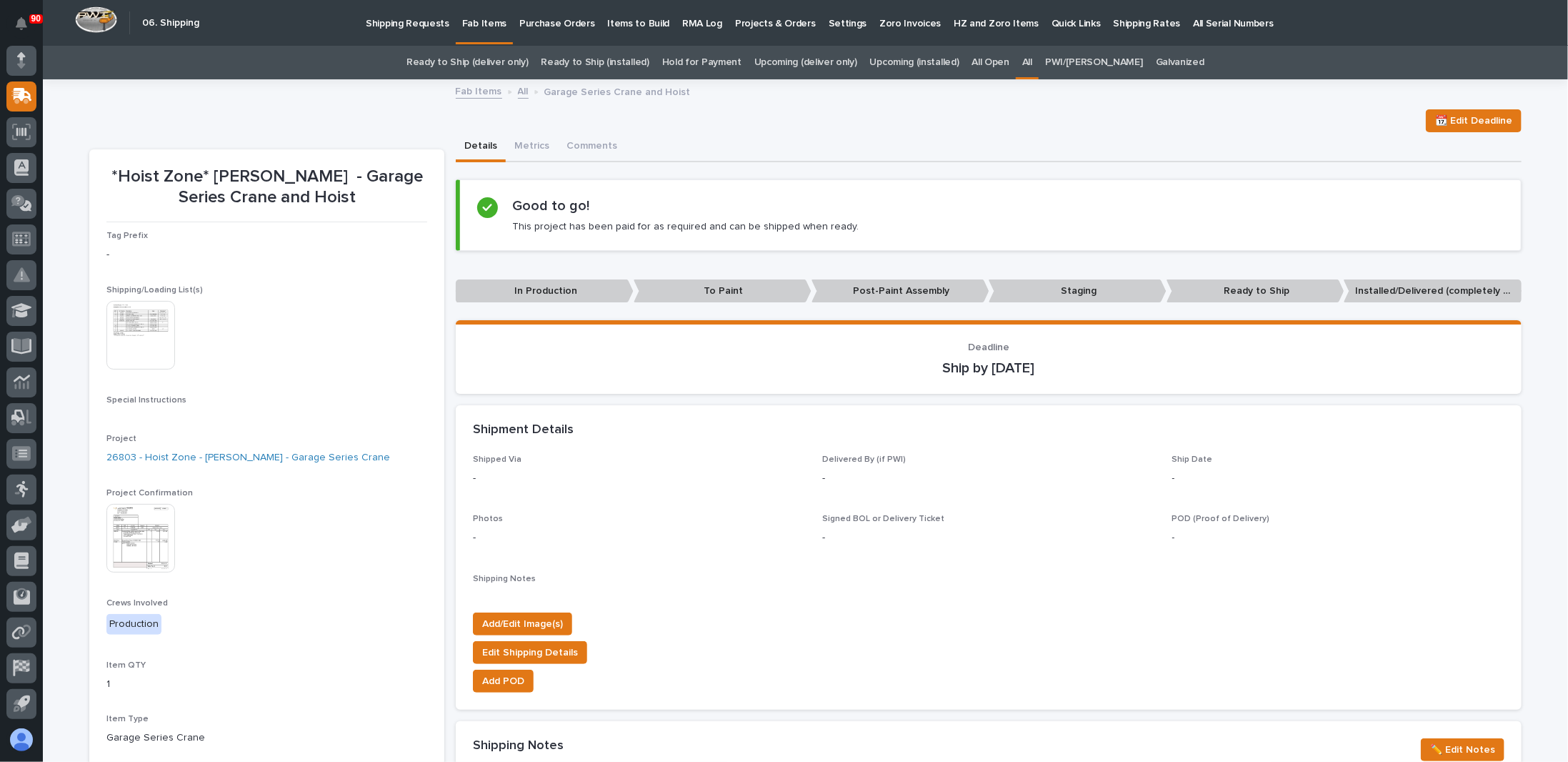
click at [143, 328] on img at bounding box center [140, 335] width 69 height 69
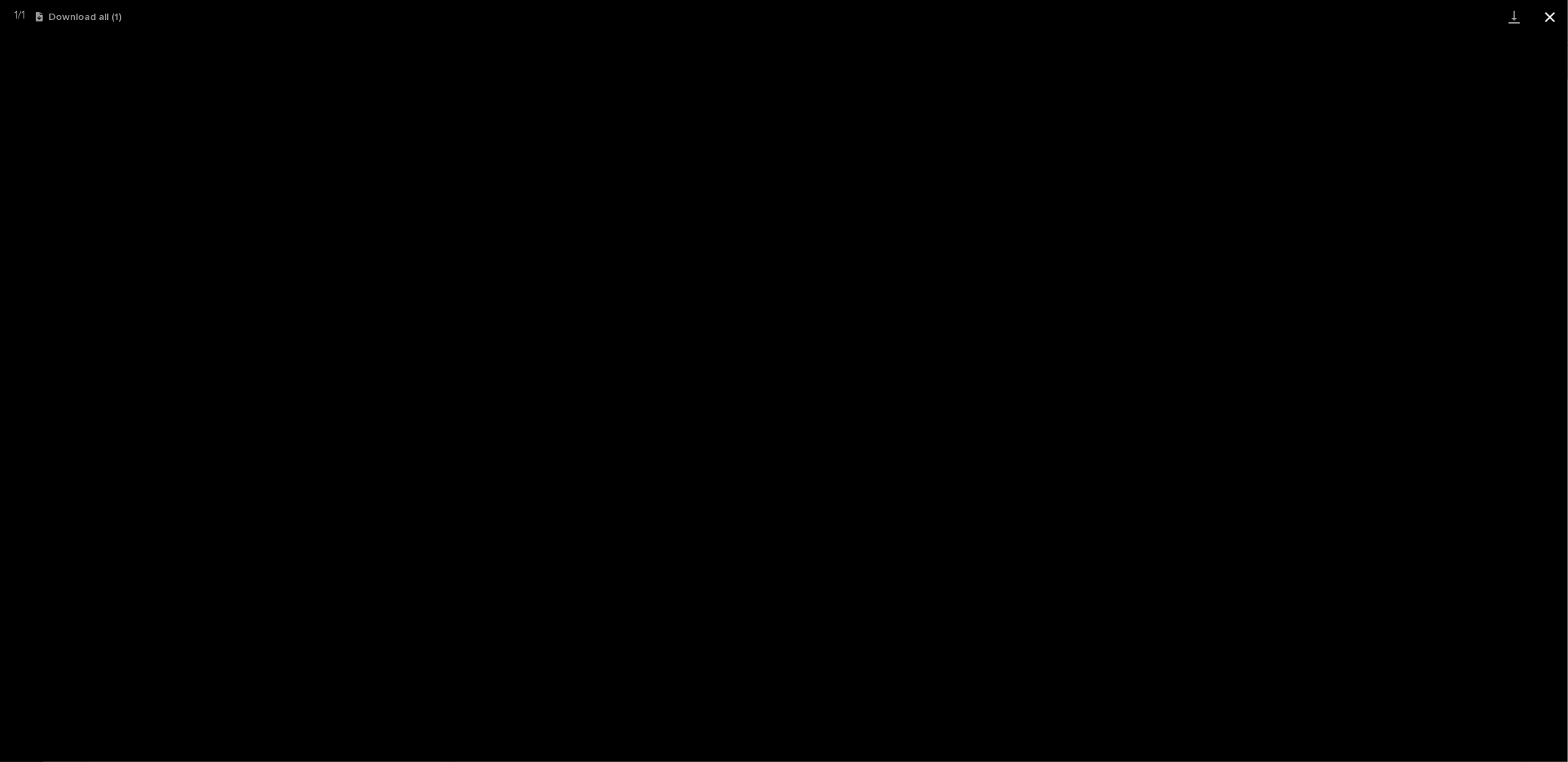
click at [1546, 16] on button "Close gallery" at bounding box center [1550, 17] width 36 height 34
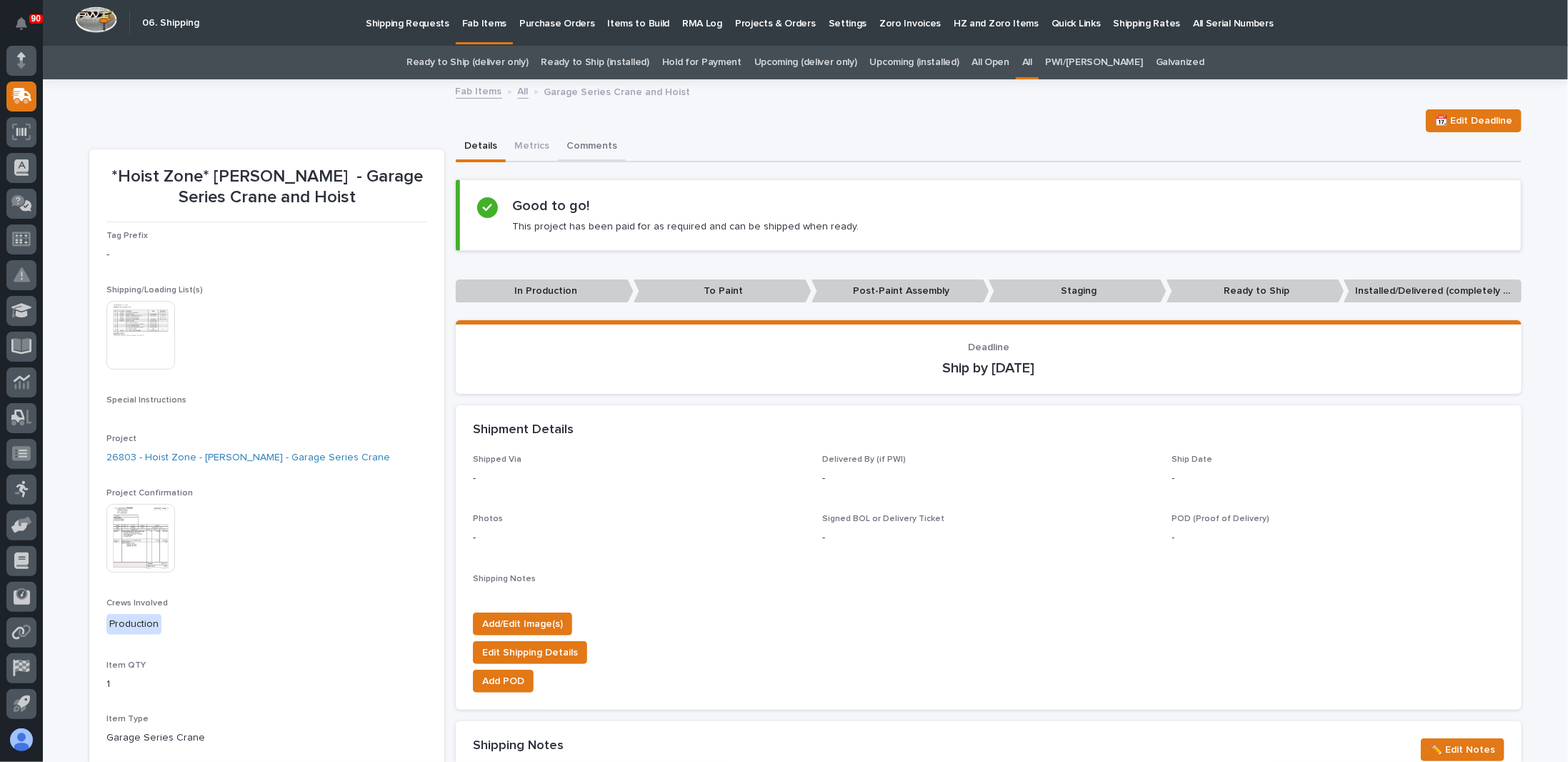
click at [581, 149] on button "Comments" at bounding box center [592, 147] width 68 height 30
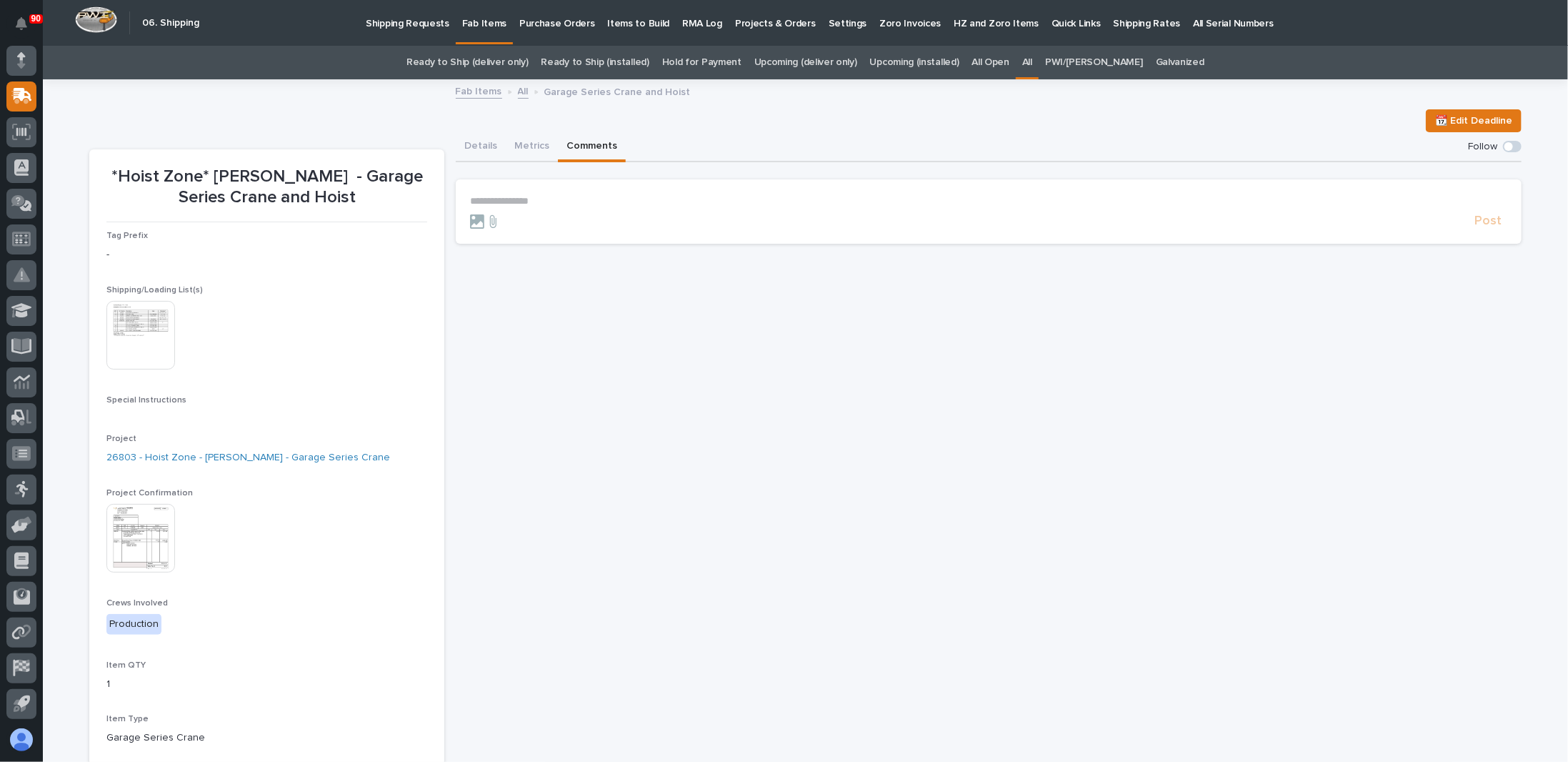
click at [542, 205] on p "**********" at bounding box center [989, 201] width 1037 height 12
click at [1485, 225] on span "Post" at bounding box center [1488, 227] width 27 height 17
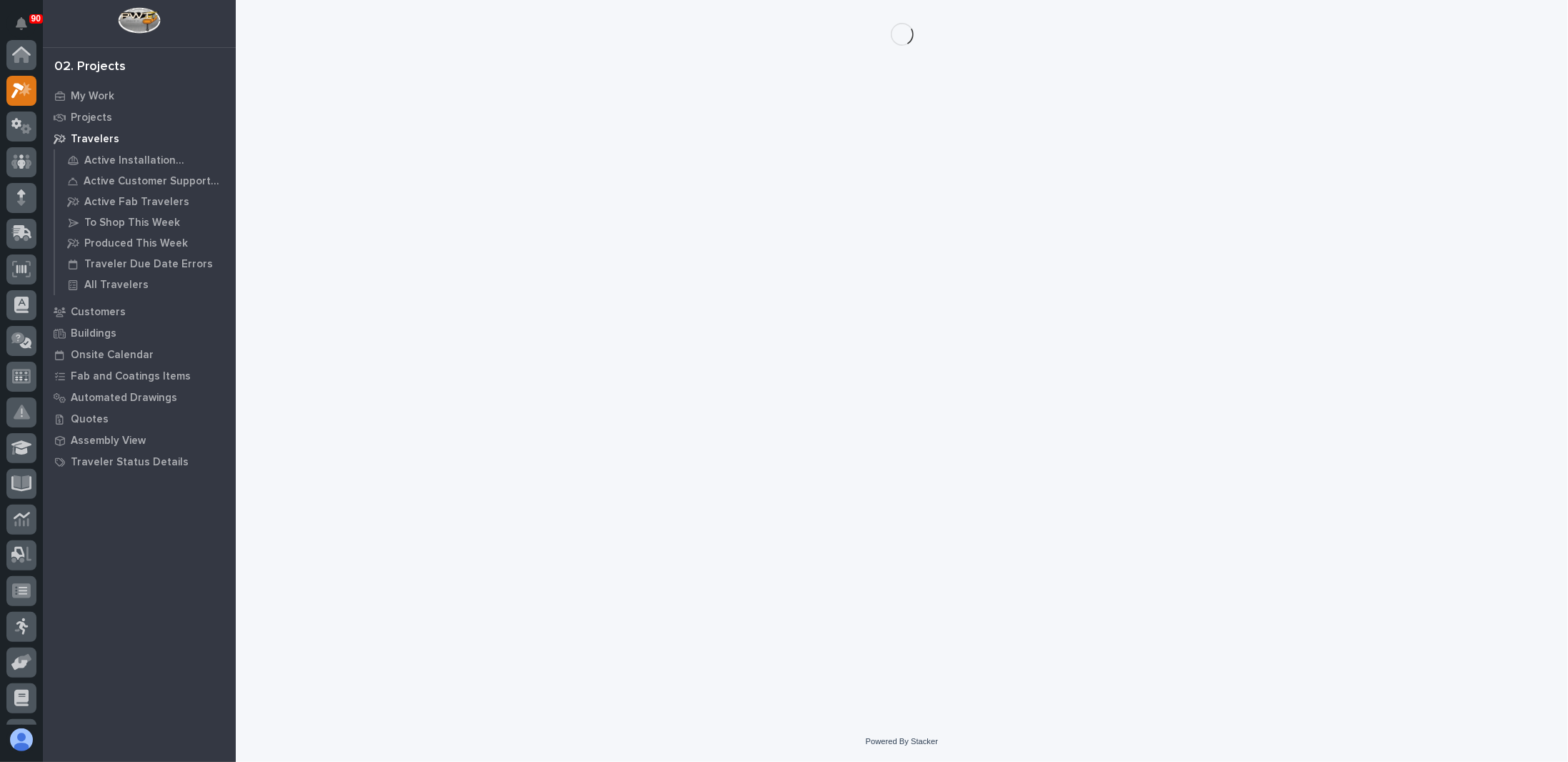
scroll to position [36, 0]
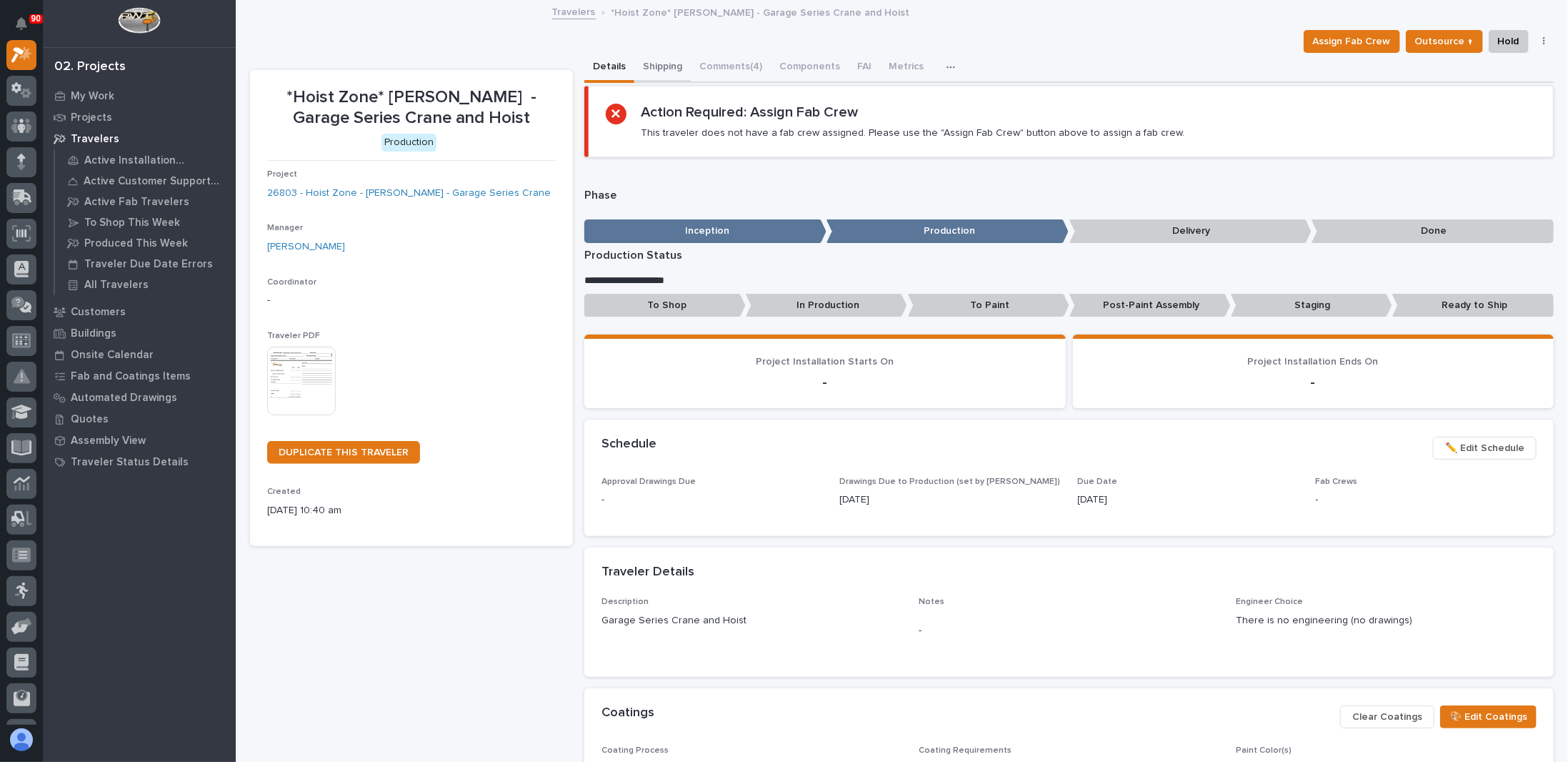
click at [656, 60] on button "Shipping" at bounding box center [663, 68] width 57 height 30
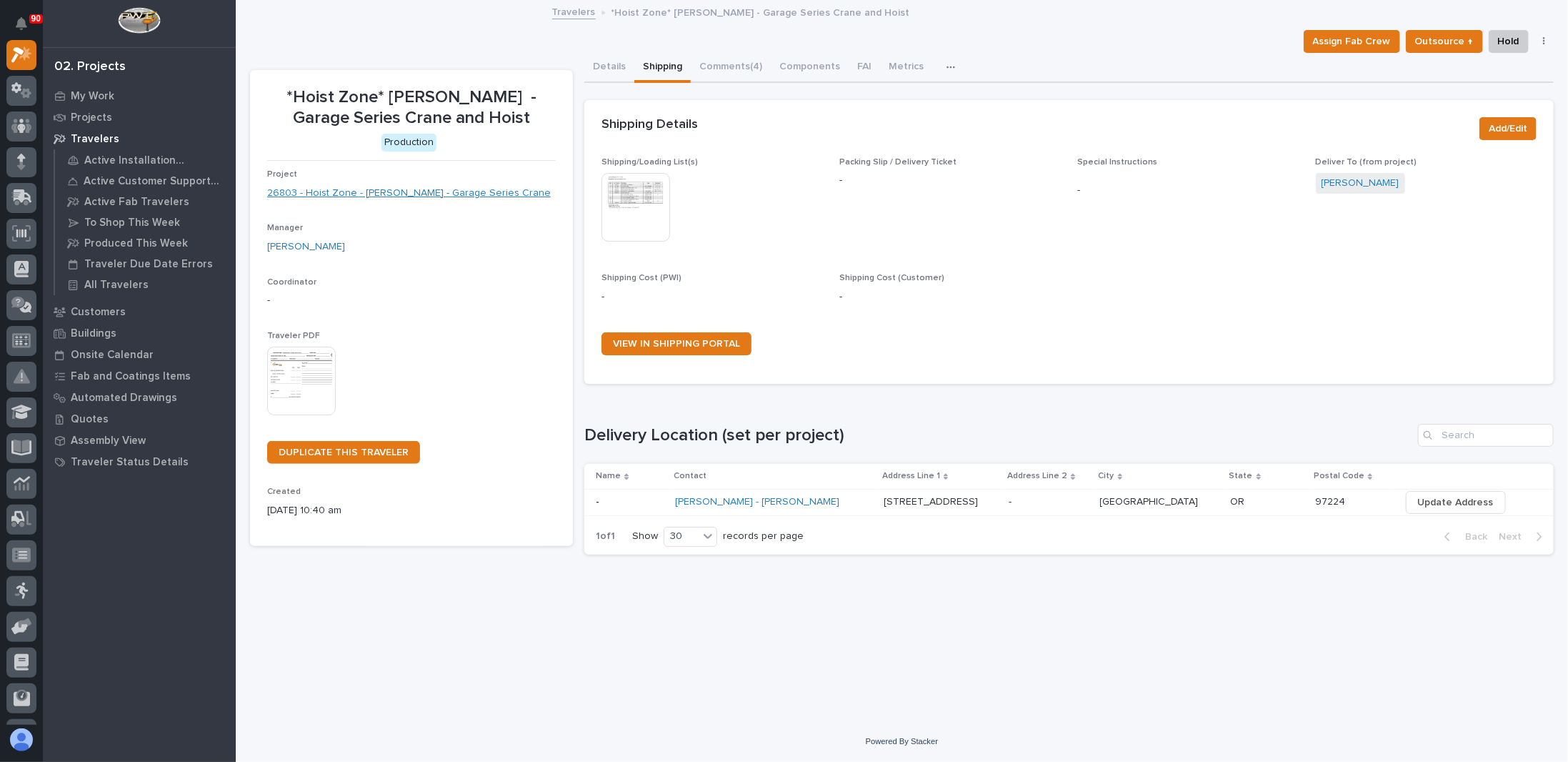
click at [405, 188] on link "26803 - Hoist Zone - Curtiss-Wright - Garage Series Crane" at bounding box center [408, 193] width 283 height 15
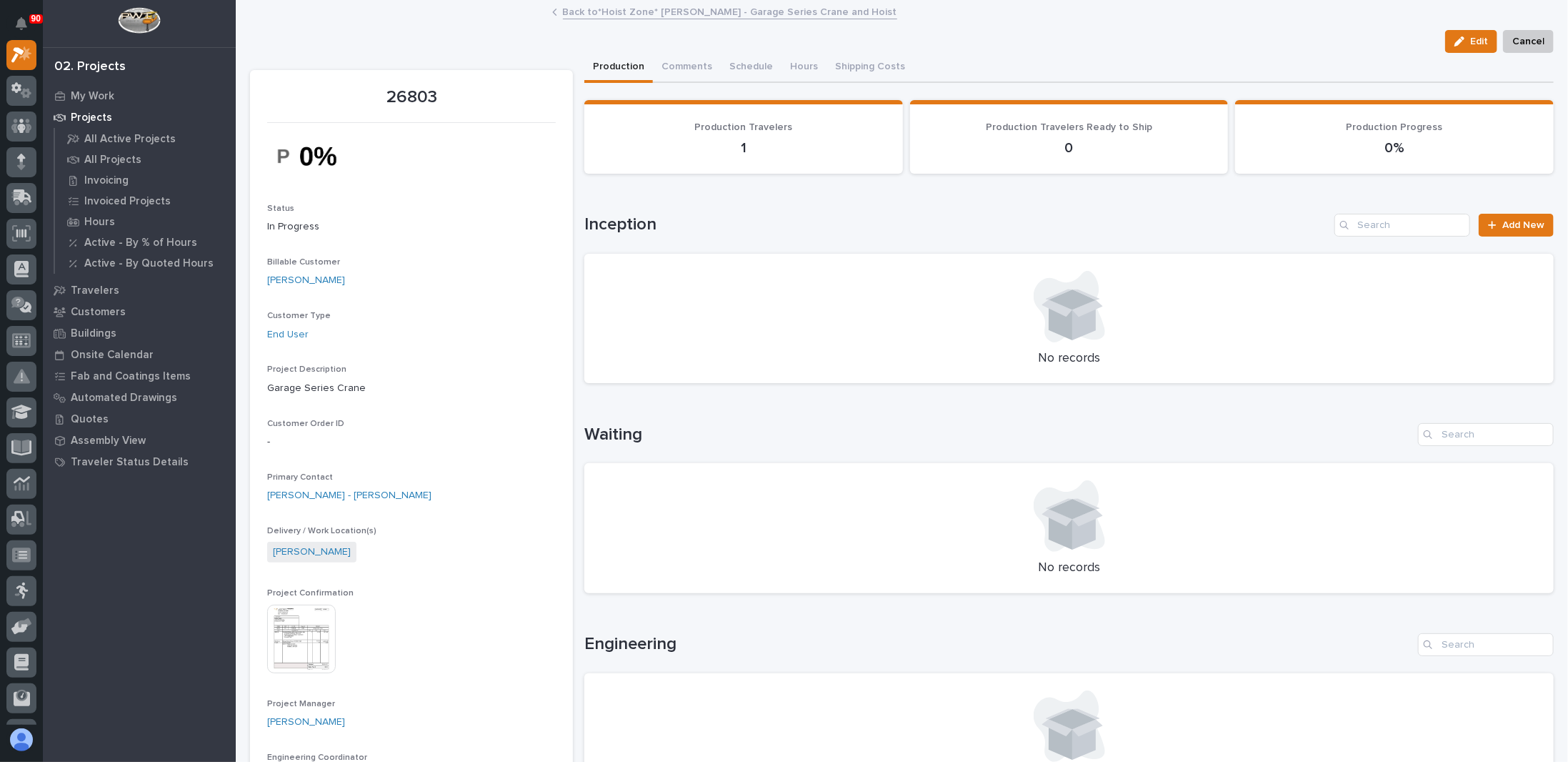
scroll to position [143, 0]
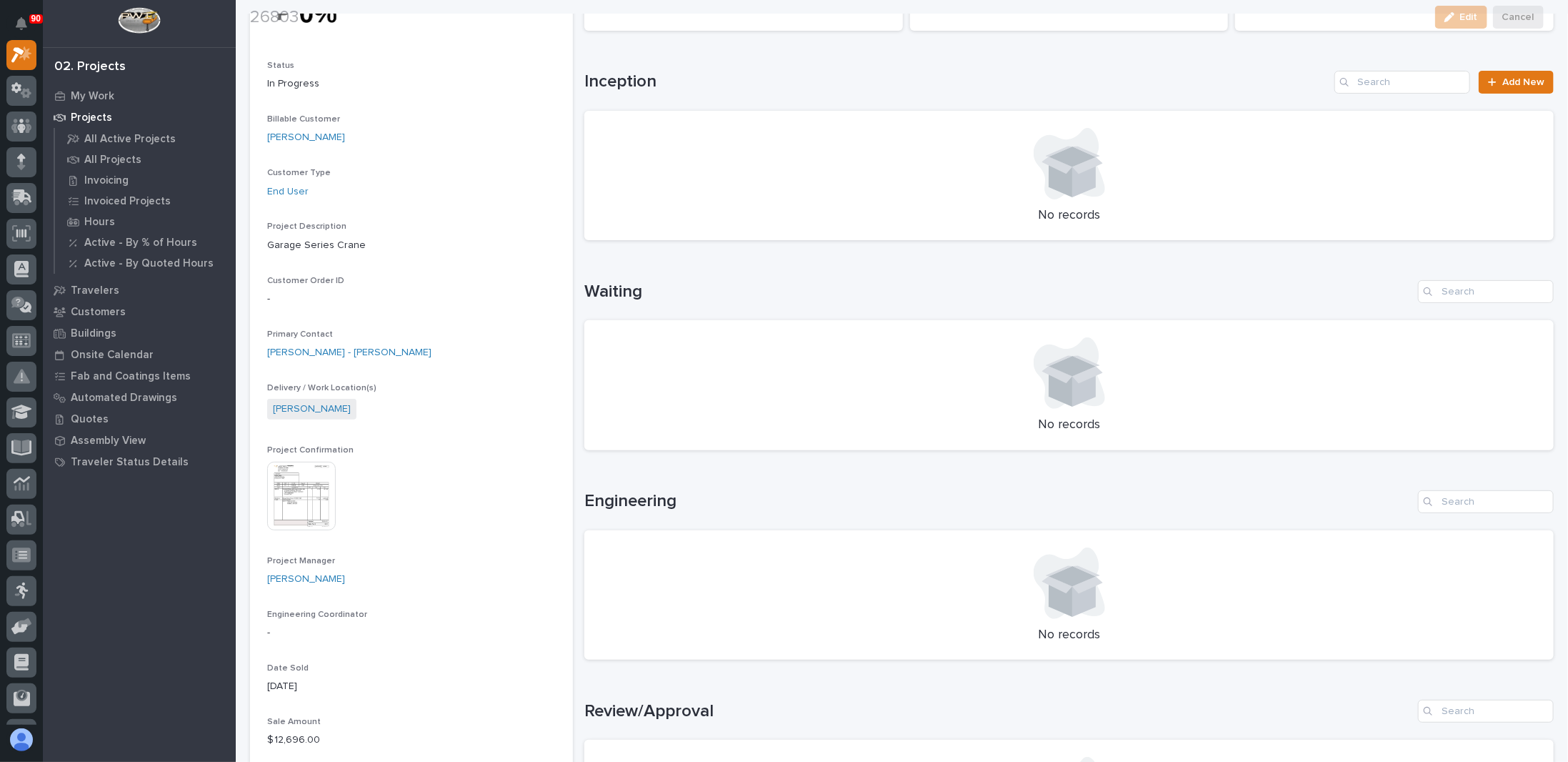
click at [304, 495] on img at bounding box center [301, 495] width 69 height 69
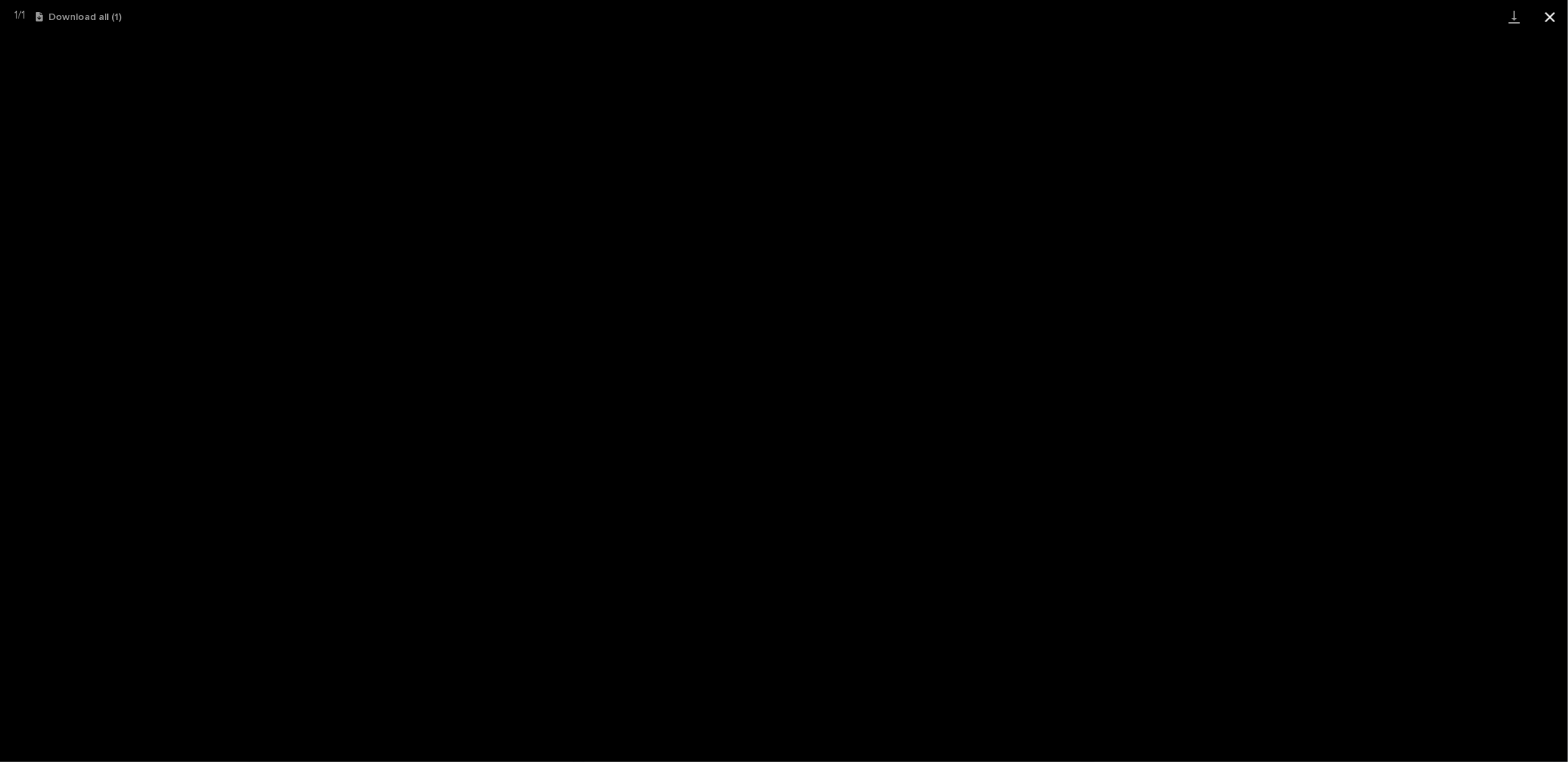
click at [1547, 14] on button "Close gallery" at bounding box center [1550, 17] width 36 height 34
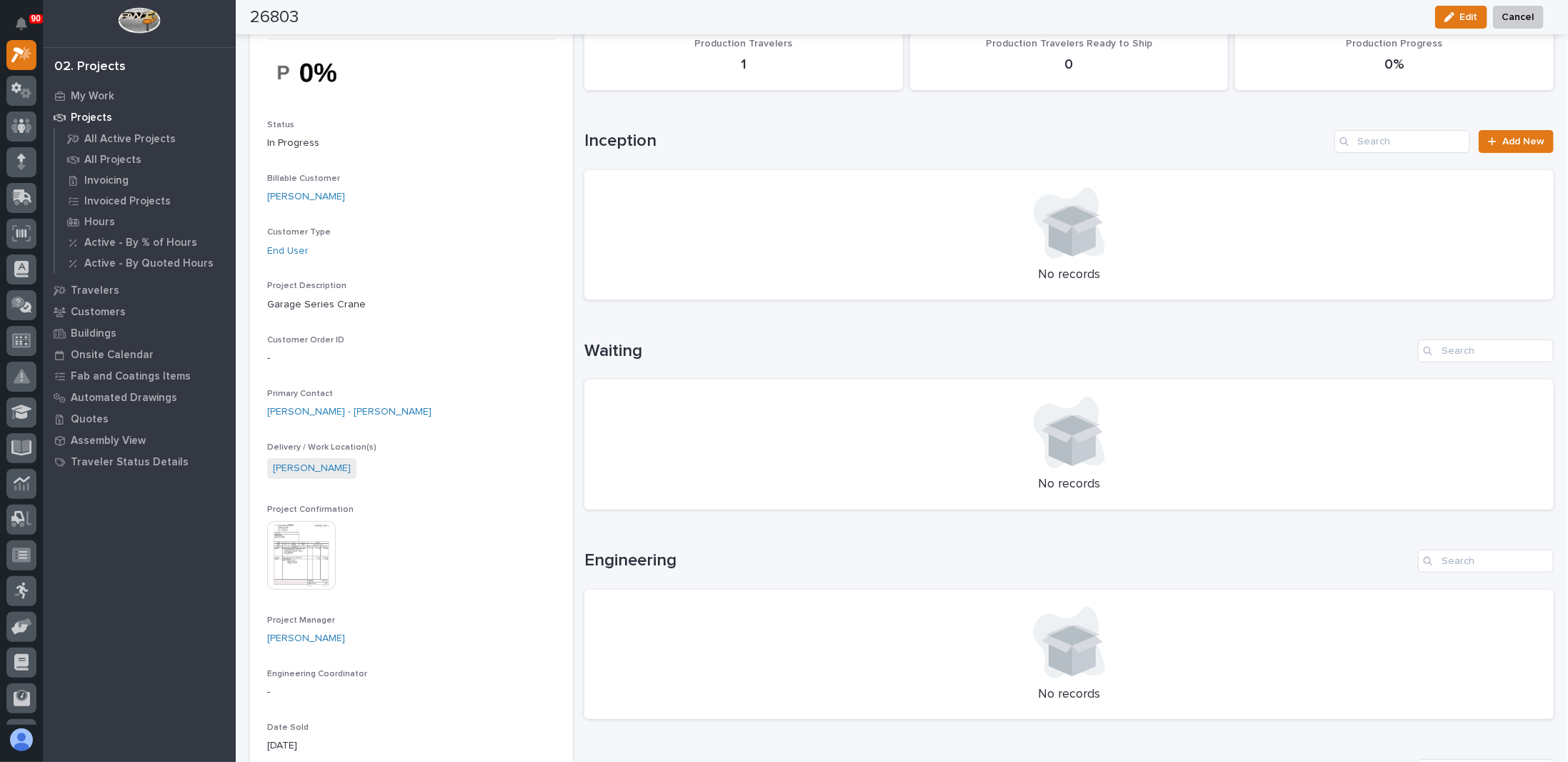
scroll to position [0, 0]
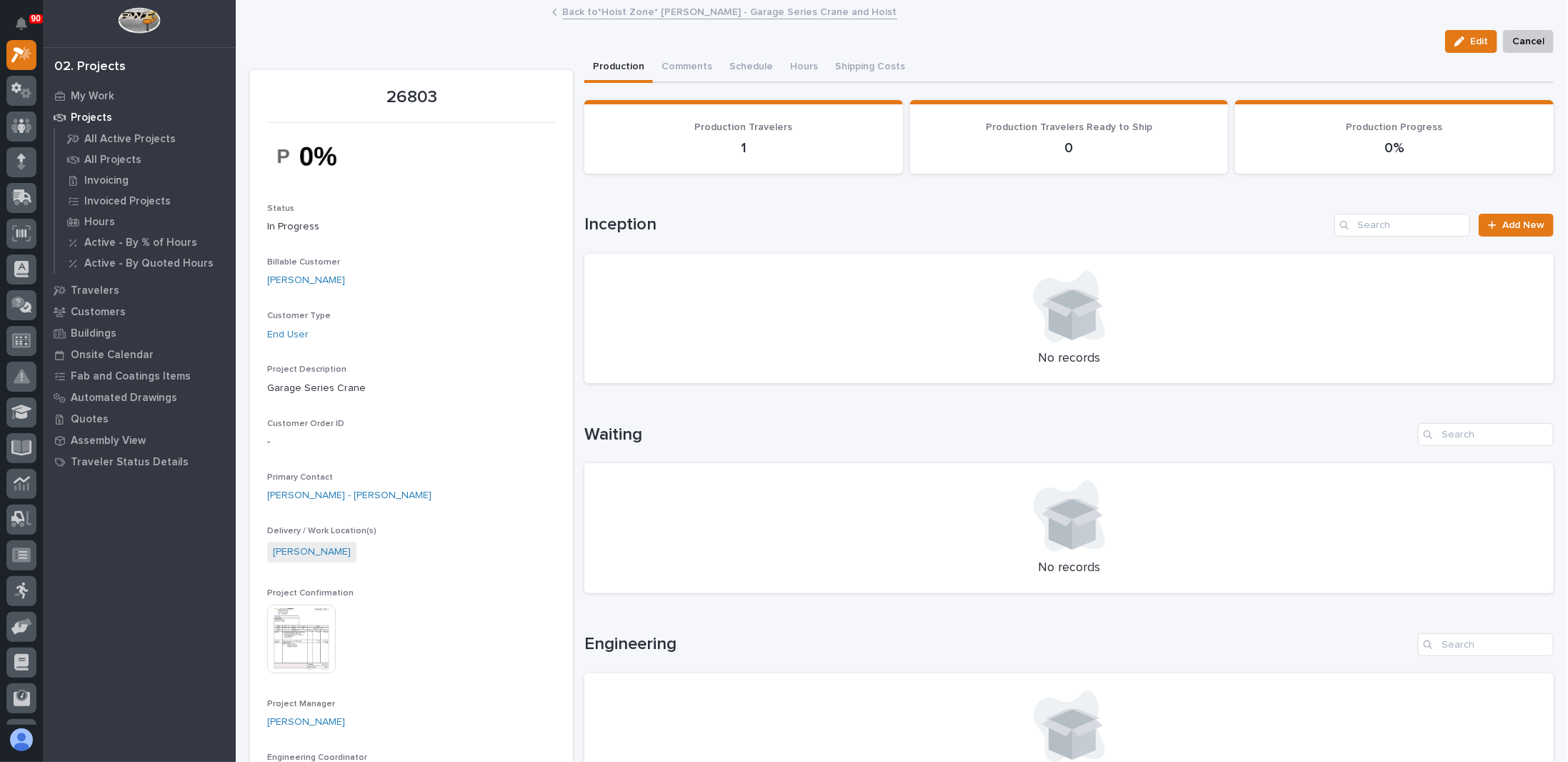
click at [297, 644] on img at bounding box center [301, 638] width 69 height 69
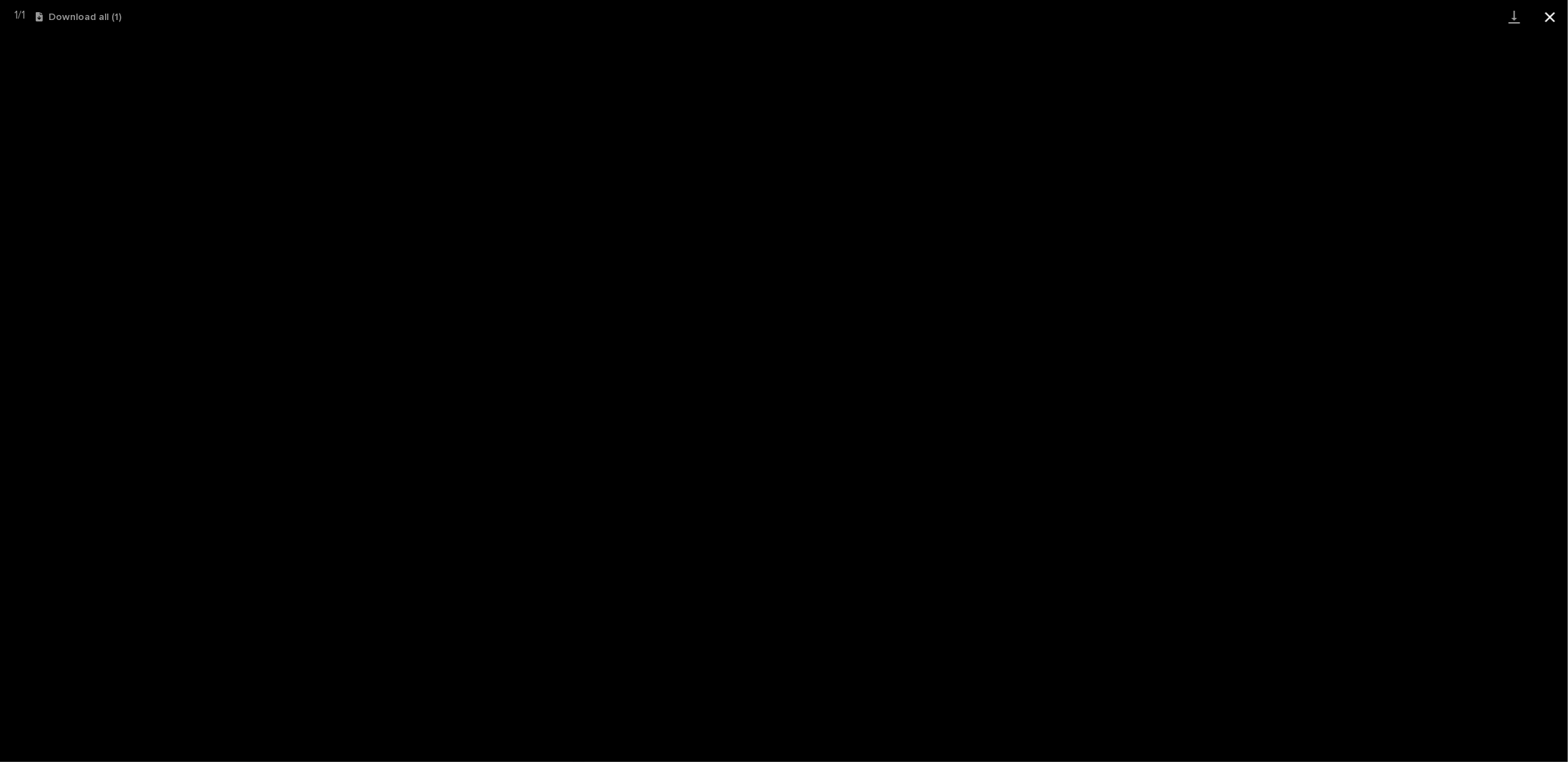
click at [1552, 14] on button "Close gallery" at bounding box center [1550, 17] width 36 height 34
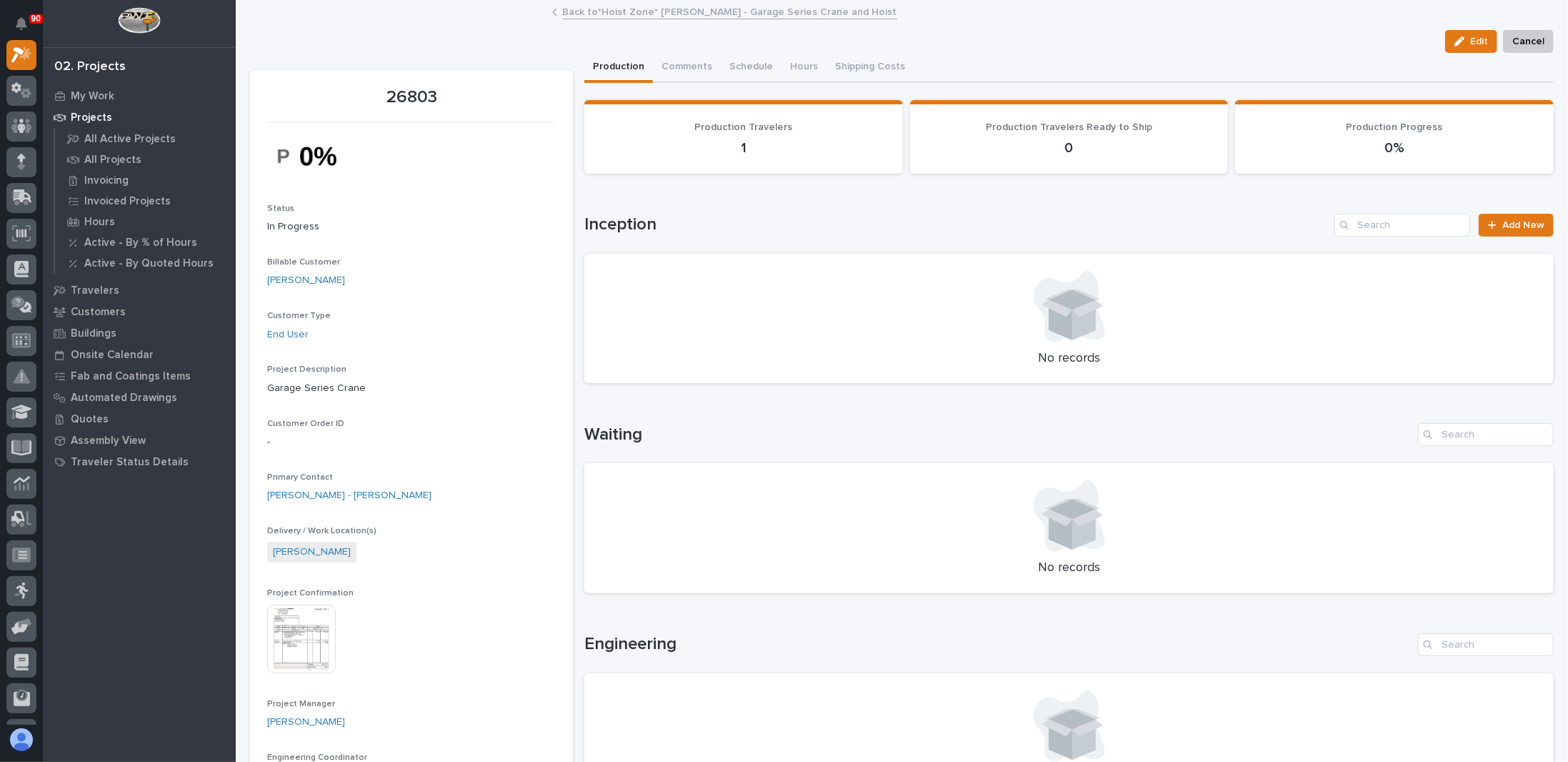
click at [652, 10] on link "Back to *Hoist Zone* Curtiss-Wright - Garage Series Crane and Hoist" at bounding box center [729, 11] width 334 height 17
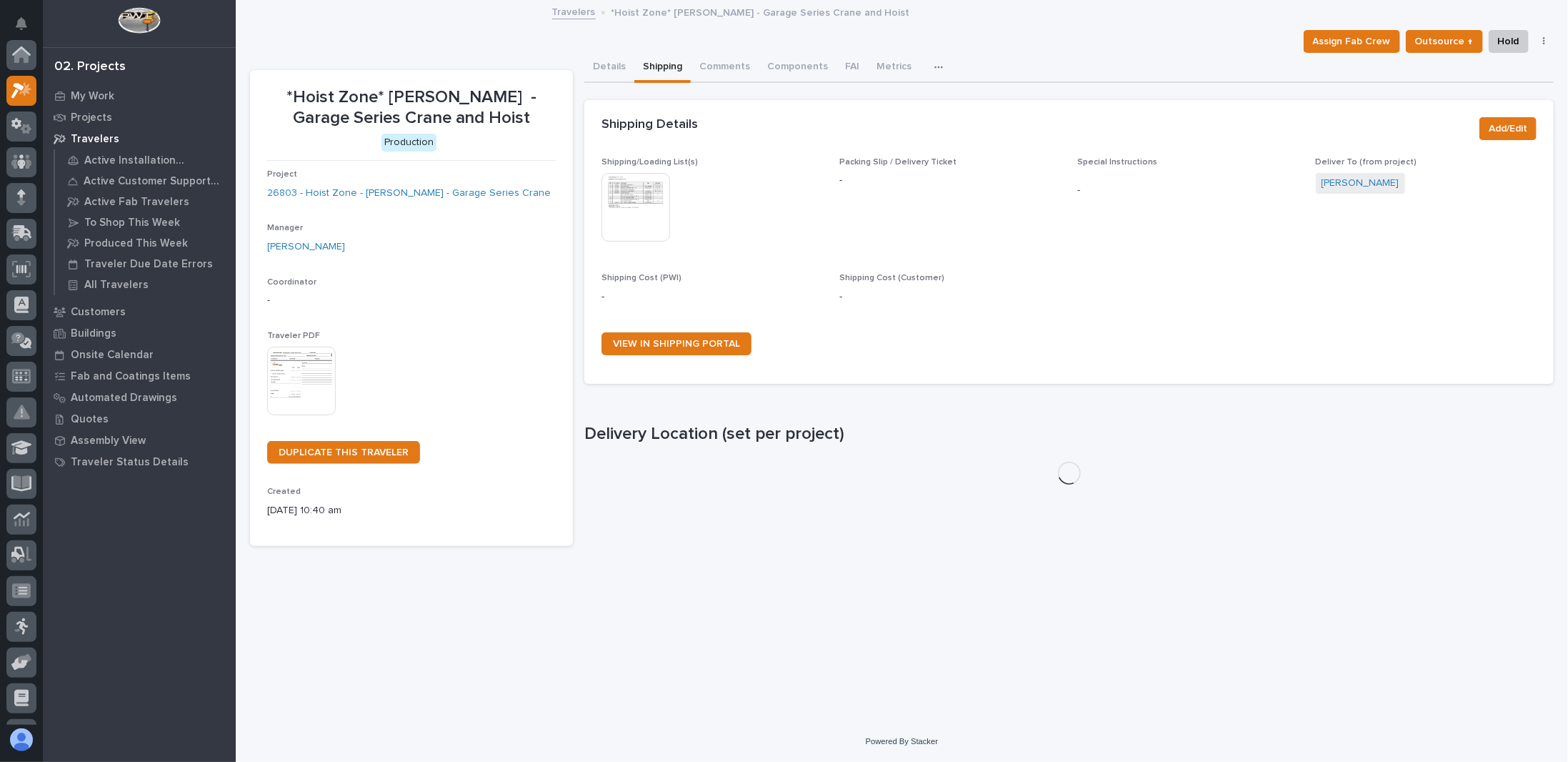
scroll to position [36, 0]
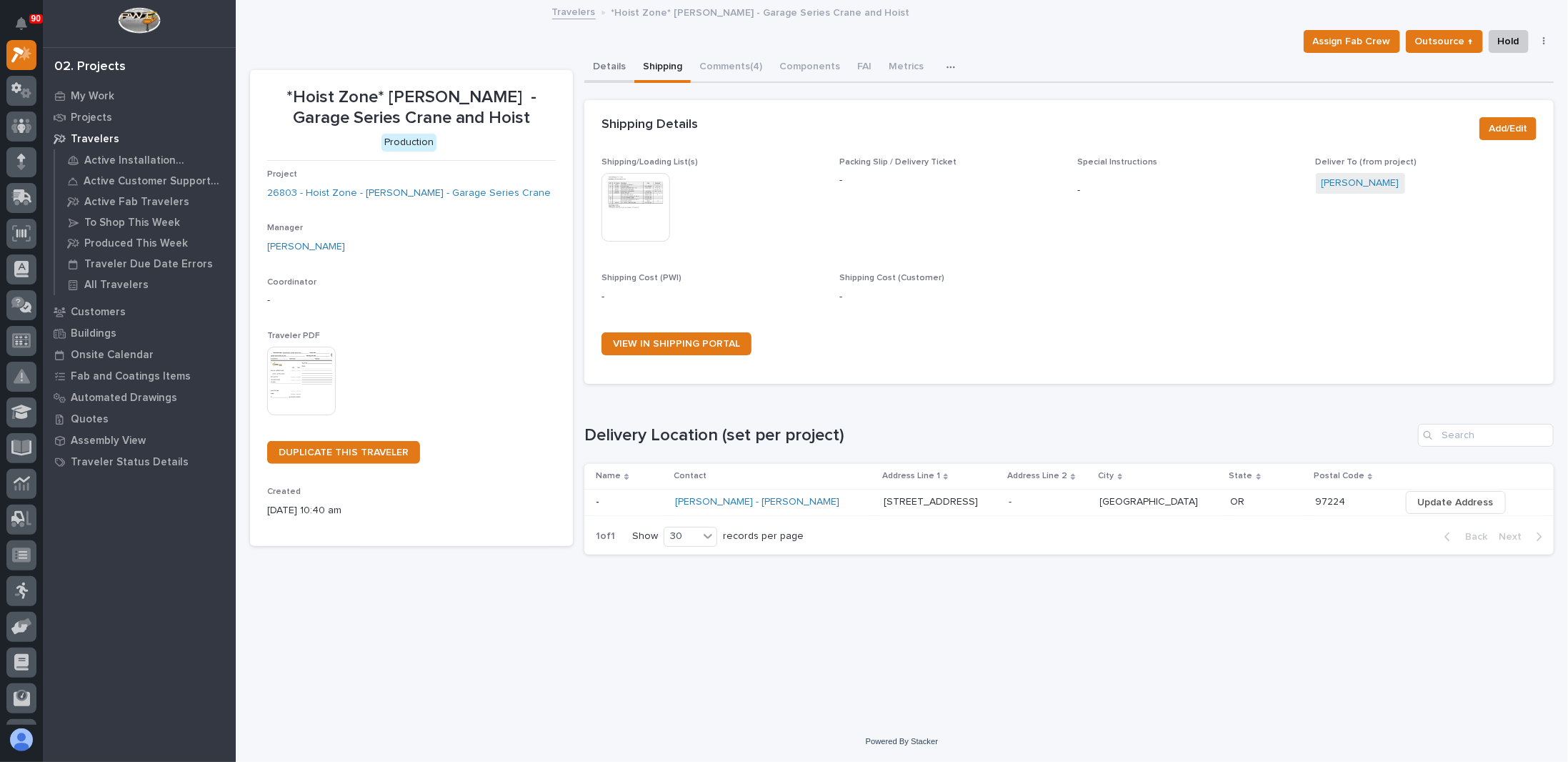
click at [613, 66] on button "Details" at bounding box center [609, 68] width 50 height 30
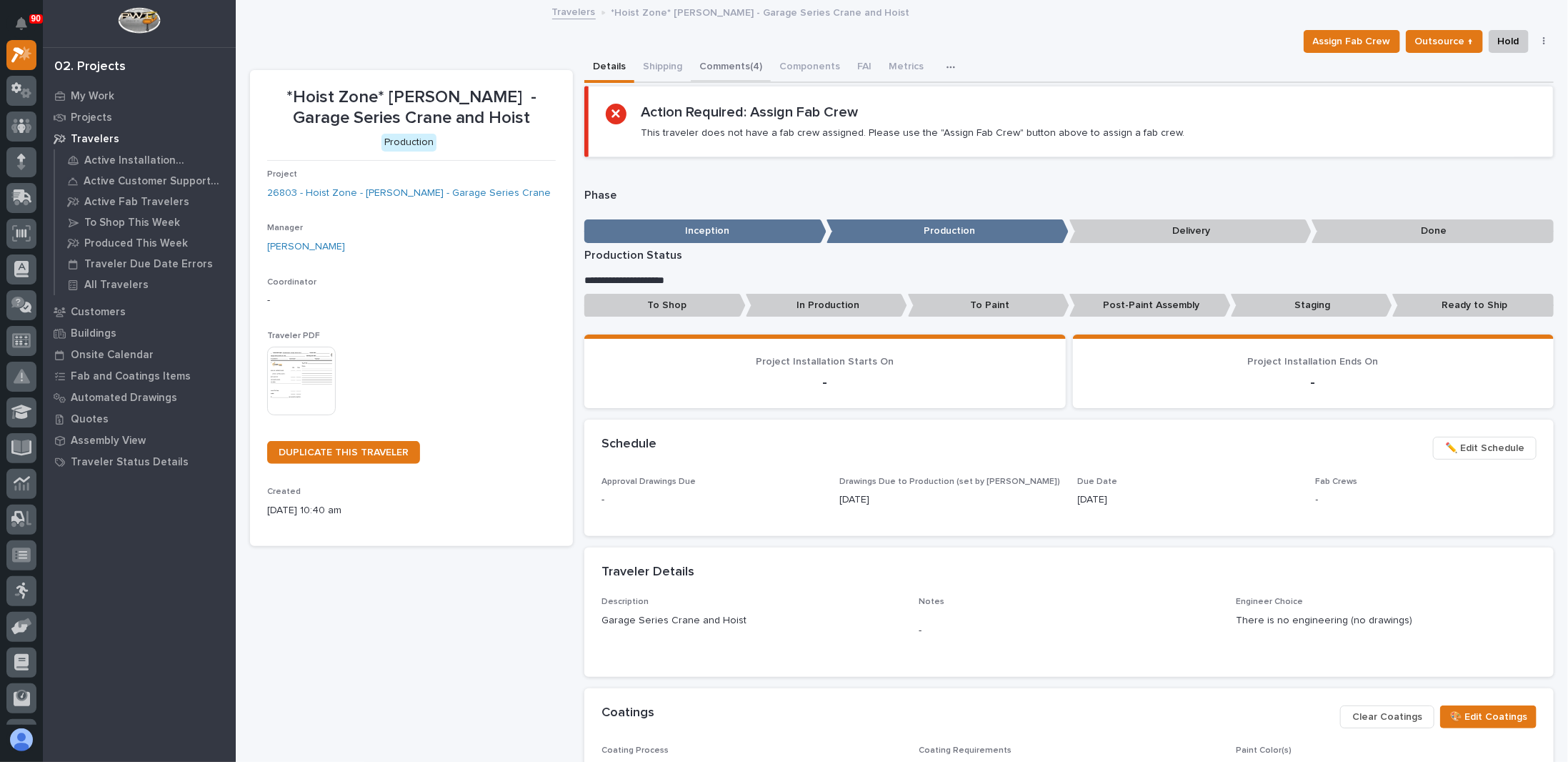
click at [711, 62] on button "Comments (4)" at bounding box center [730, 68] width 80 height 30
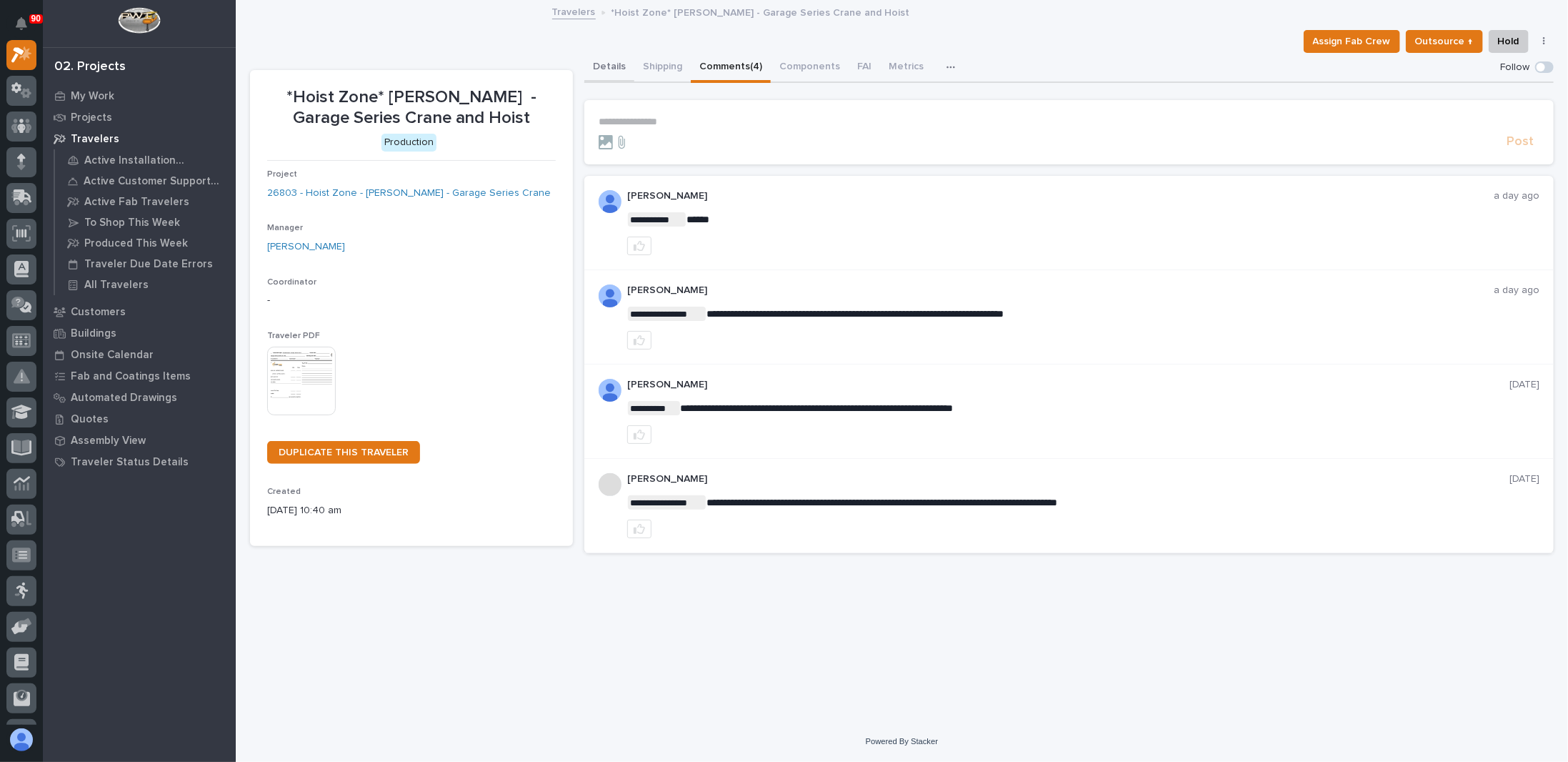
click at [598, 63] on button "Details" at bounding box center [609, 68] width 50 height 30
